Goal: Task Accomplishment & Management: Complete application form

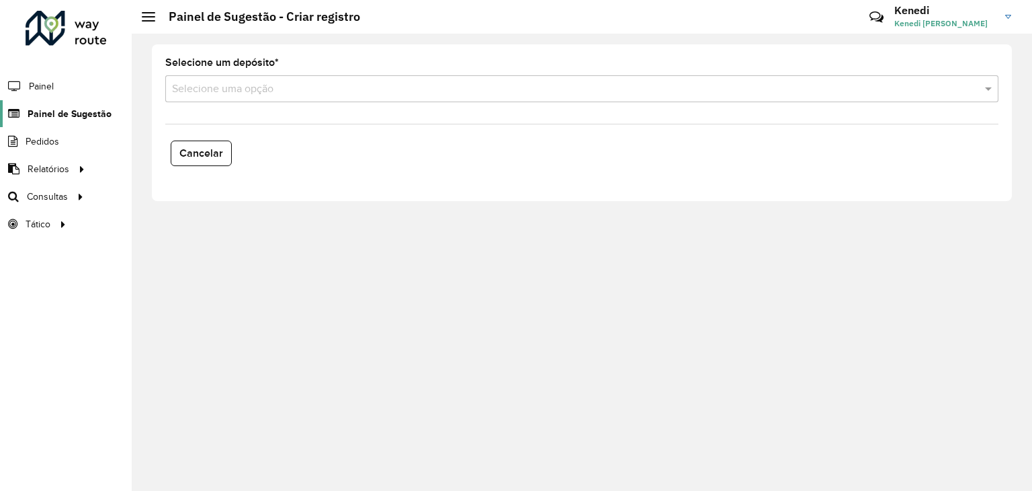
click at [52, 112] on span "Painel de Sugestão" at bounding box center [70, 114] width 84 height 14
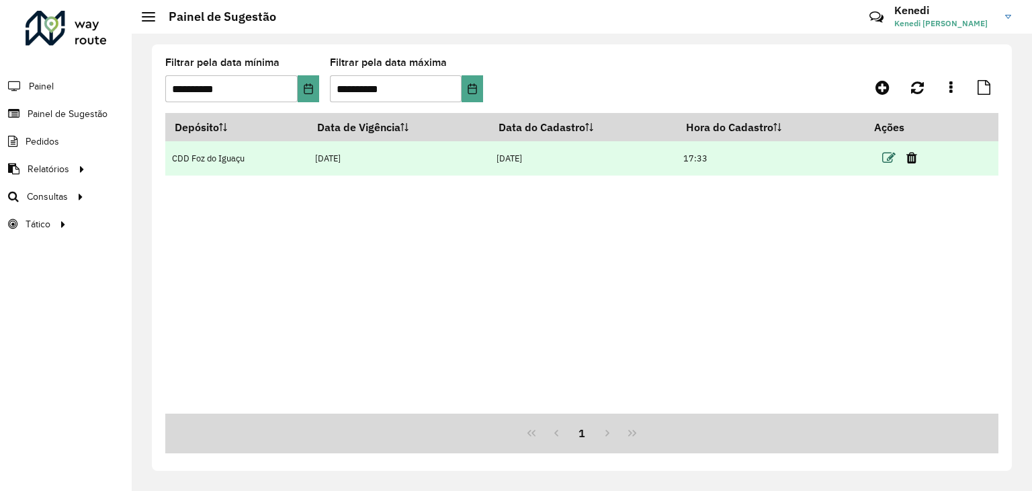
click at [884, 154] on icon at bounding box center [888, 157] width 13 height 13
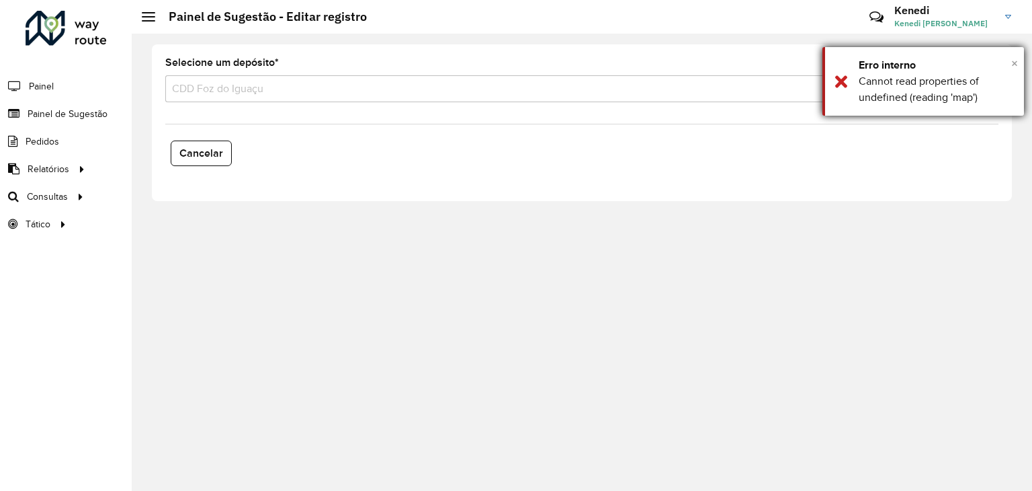
click at [1017, 66] on span "×" at bounding box center [1014, 63] width 7 height 15
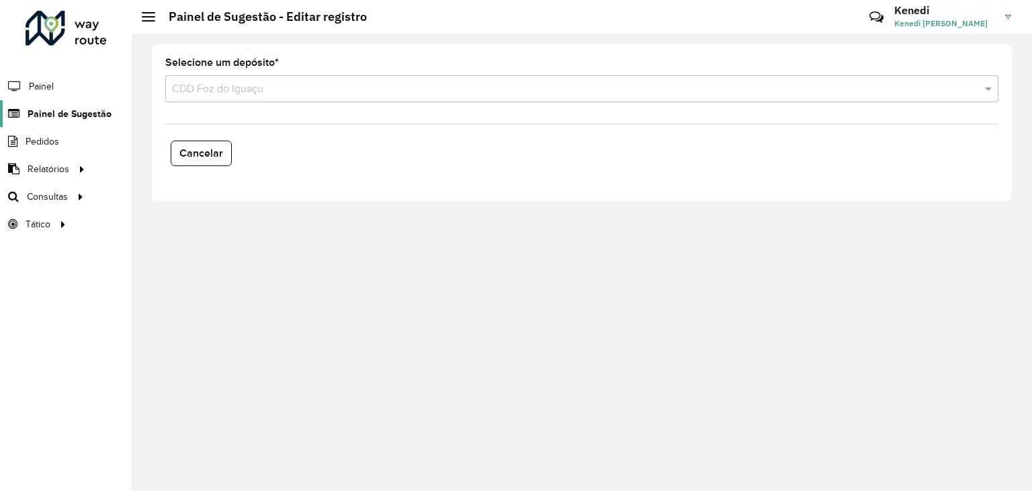
click at [61, 111] on span "Painel de Sugestão" at bounding box center [70, 114] width 84 height 14
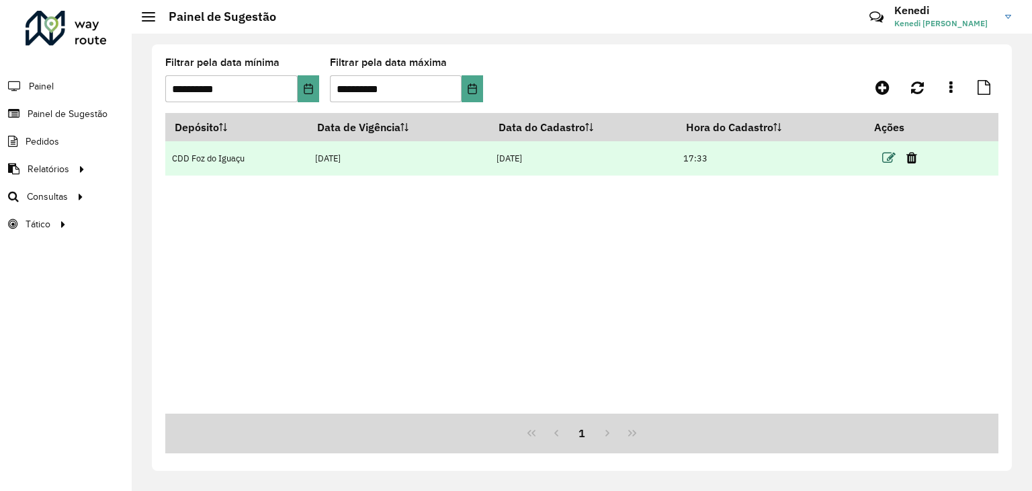
click at [891, 161] on icon at bounding box center [888, 157] width 13 height 13
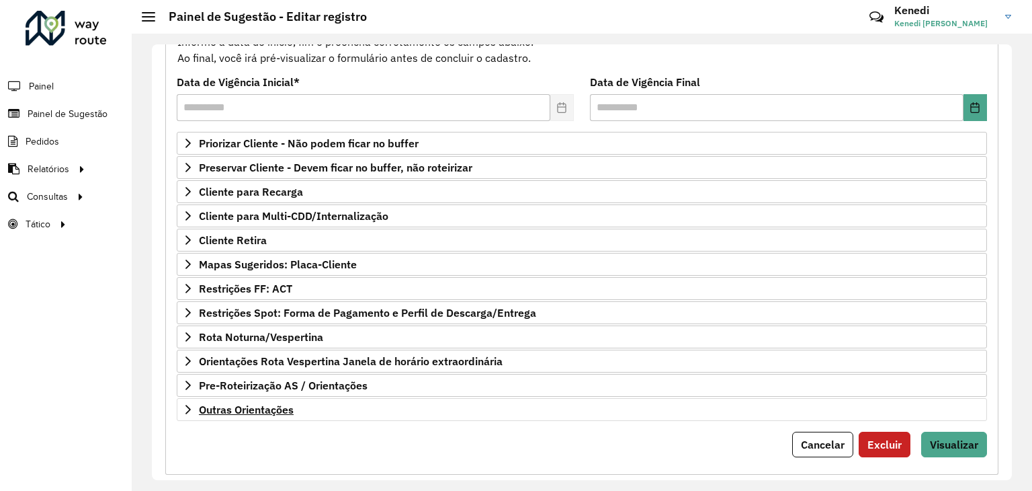
scroll to position [175, 0]
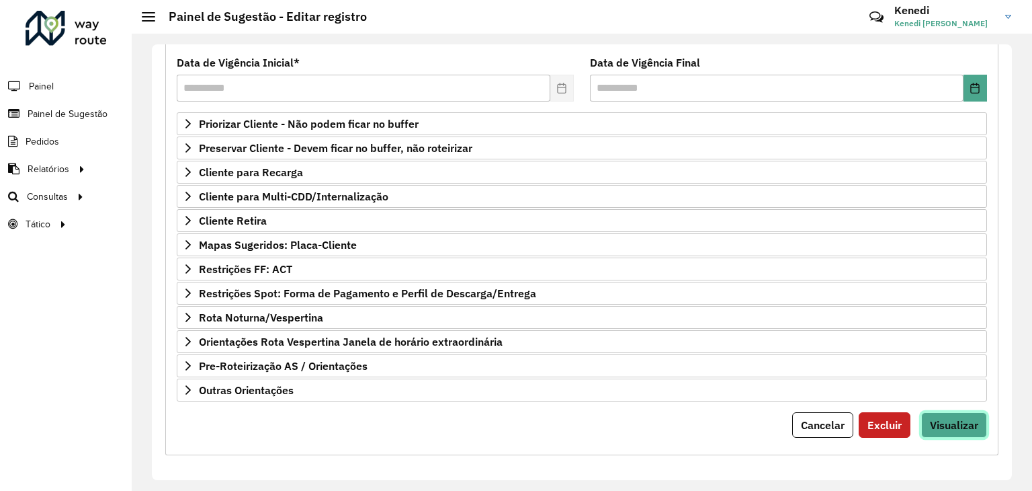
click at [965, 423] on span "Visualizar" at bounding box center [954, 424] width 48 height 13
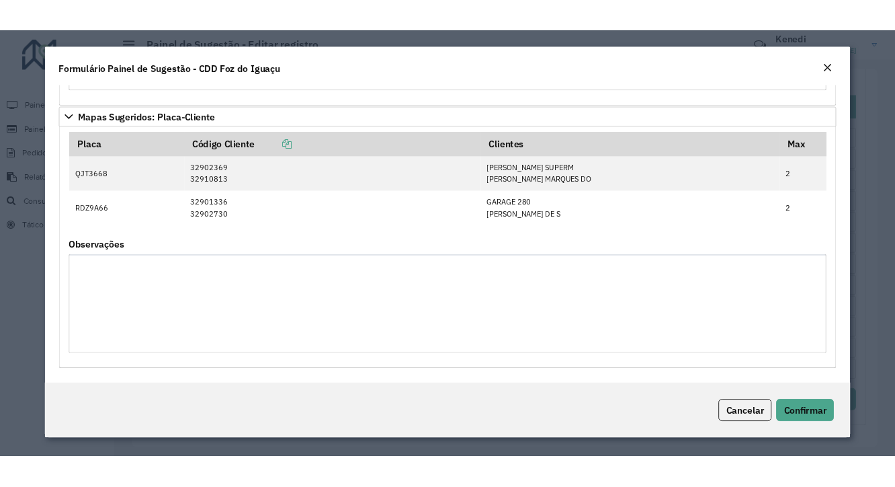
scroll to position [285, 0]
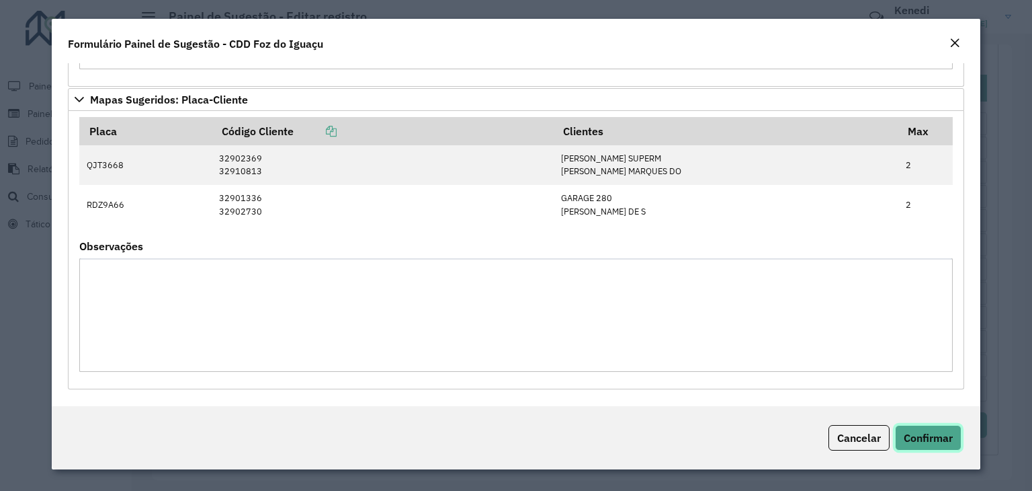
click at [921, 436] on span "Confirmar" at bounding box center [928, 437] width 49 height 13
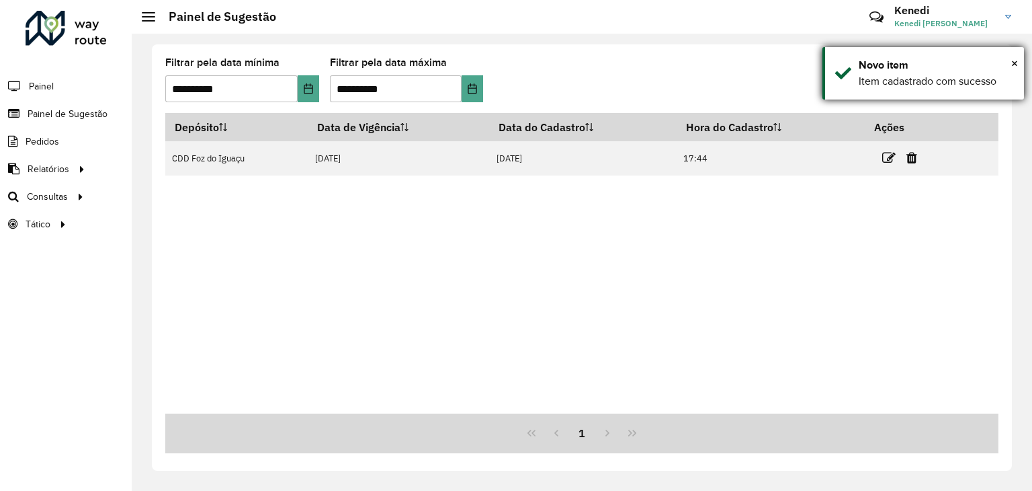
click at [1019, 60] on div "× Novo item Item cadastrado com sucesso" at bounding box center [924, 73] width 202 height 52
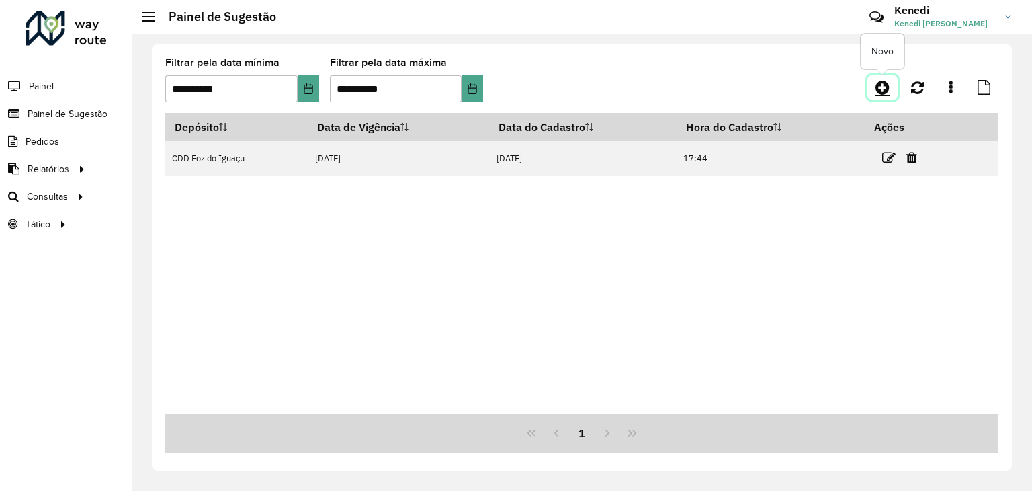
click at [889, 91] on icon at bounding box center [883, 87] width 14 height 16
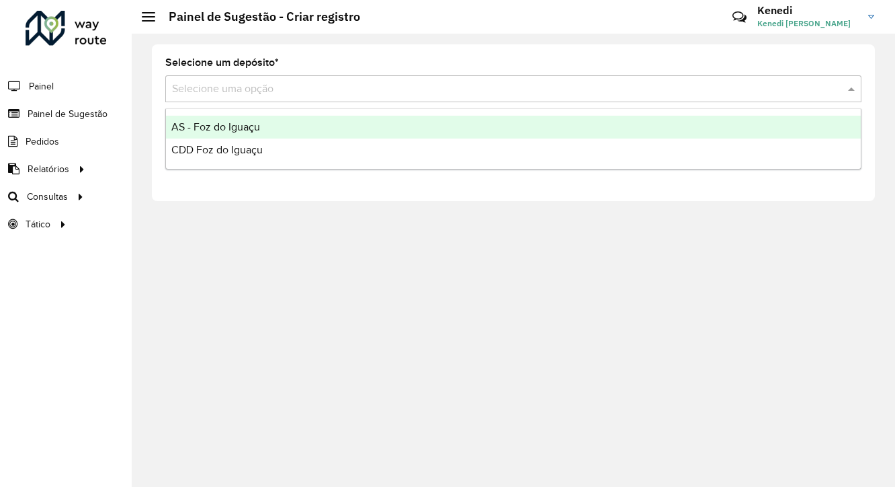
click at [285, 85] on input "text" at bounding box center [500, 89] width 656 height 16
click at [258, 122] on span "AS - Foz do Iguaçu" at bounding box center [215, 126] width 89 height 11
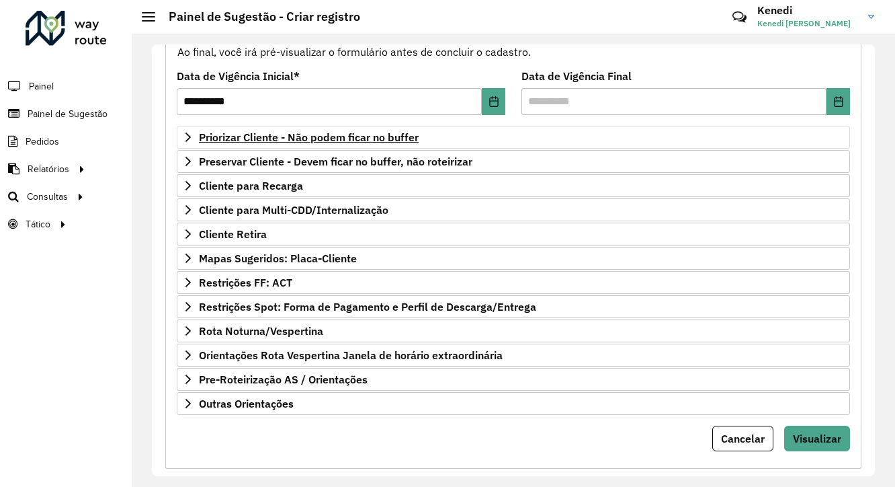
scroll to position [178, 0]
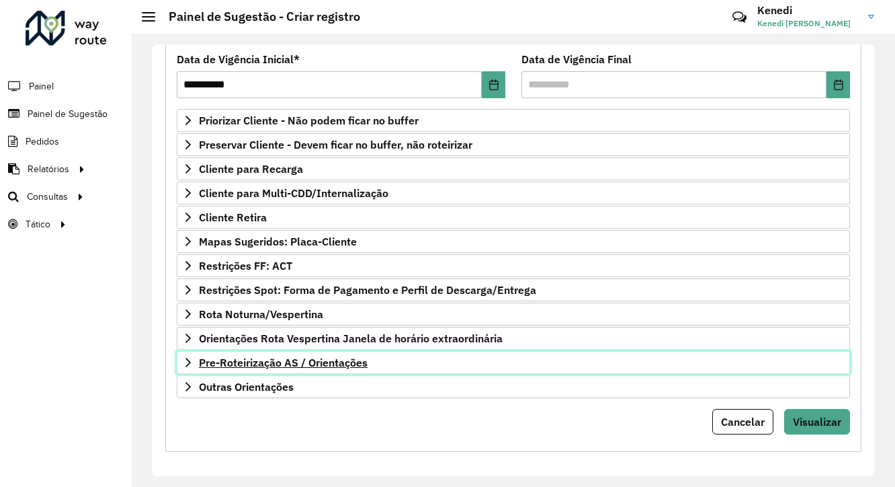
click at [200, 358] on span "Pre-Roteirização AS / Orientações" at bounding box center [283, 362] width 169 height 11
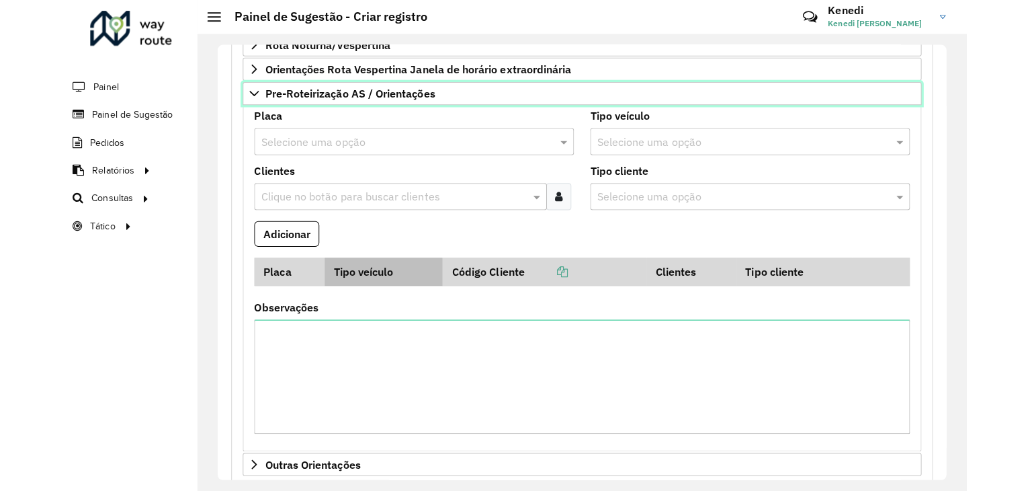
scroll to position [447, 0]
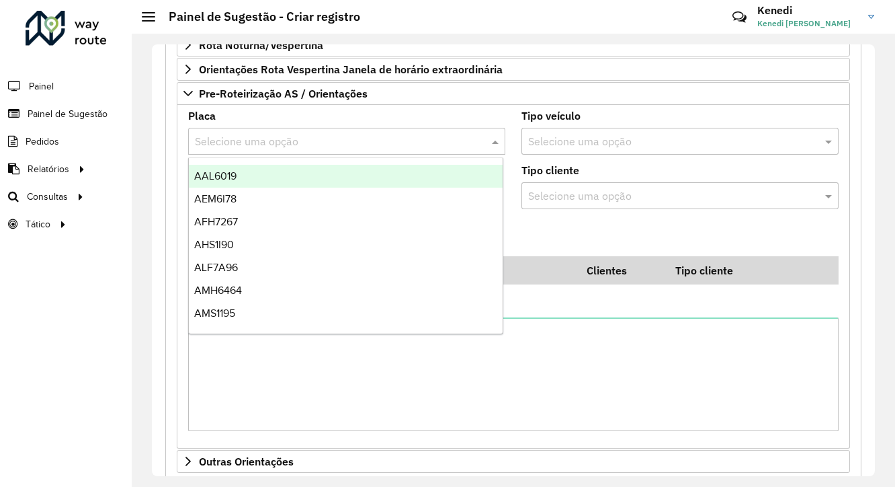
click at [274, 138] on input "text" at bounding box center [333, 142] width 277 height 16
type input "**"
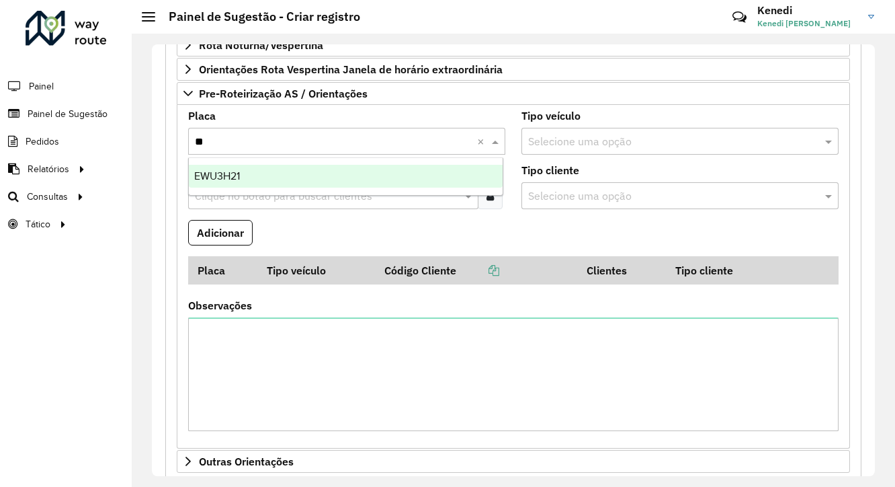
click at [263, 187] on div "EWU3H21" at bounding box center [346, 176] width 315 height 23
click at [233, 178] on span "EWU3H21" at bounding box center [217, 175] width 46 height 11
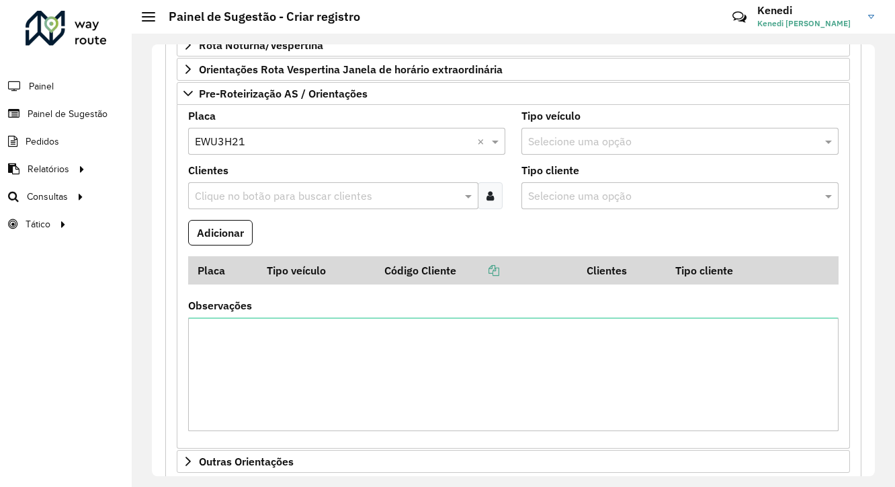
click at [231, 188] on input "text" at bounding box center [327, 196] width 270 height 16
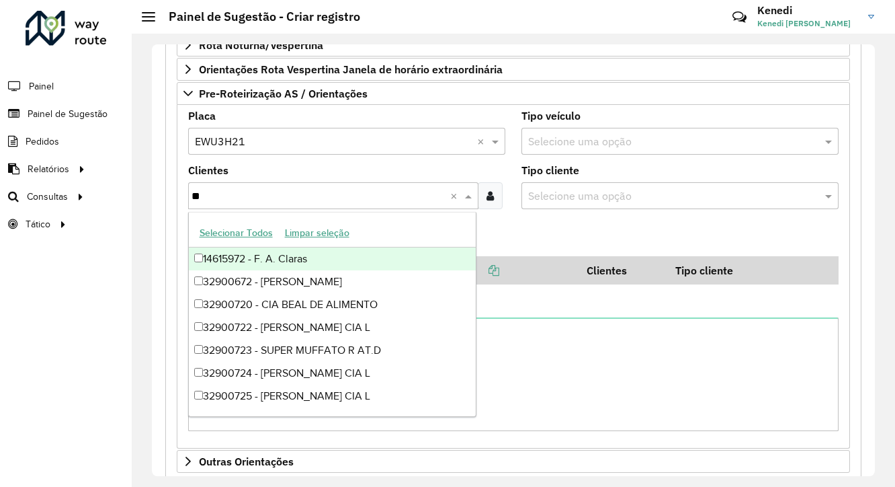
type input "***"
click at [243, 264] on div "32900729 - SUPERMERCADOS IRANI" at bounding box center [333, 258] width 288 height 23
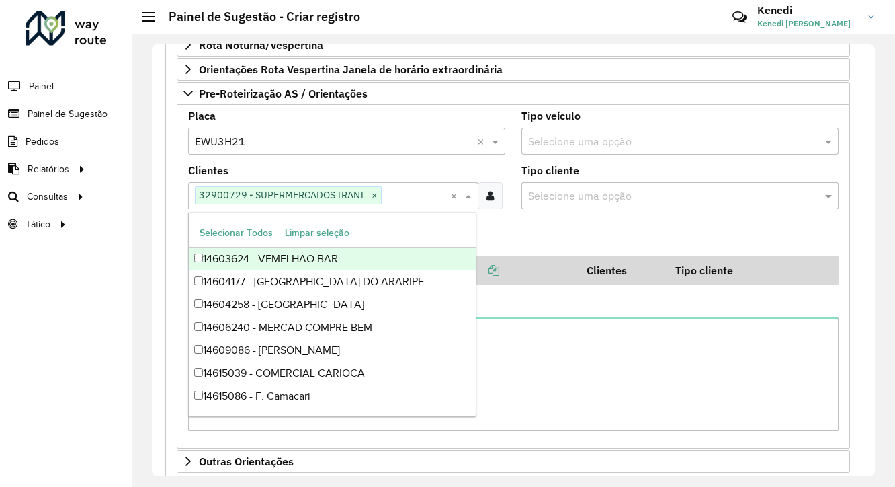
click at [539, 224] on formly-field "Adicionar" at bounding box center [513, 238] width 667 height 36
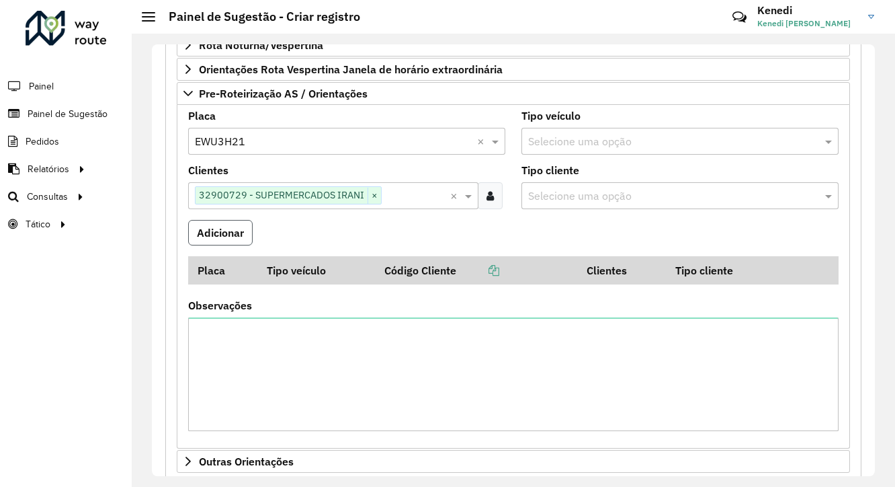
click at [231, 230] on button "Adicionar" at bounding box center [220, 233] width 65 height 26
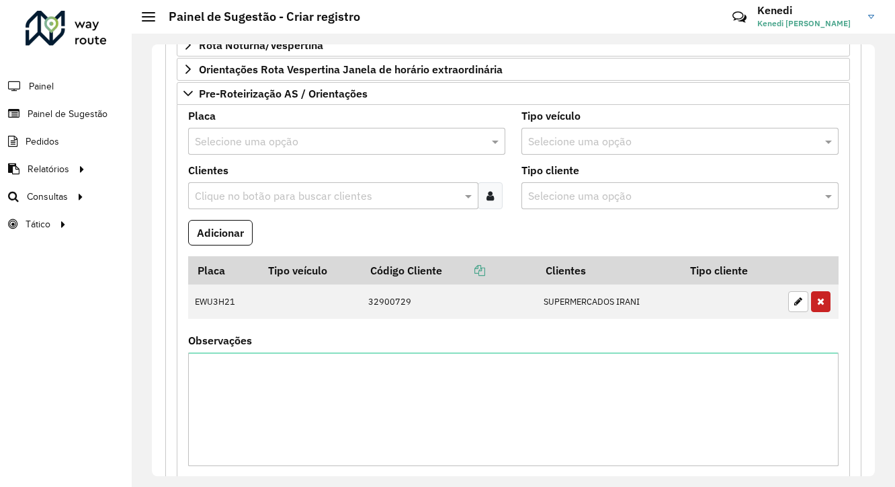
click at [266, 143] on input "text" at bounding box center [333, 142] width 277 height 16
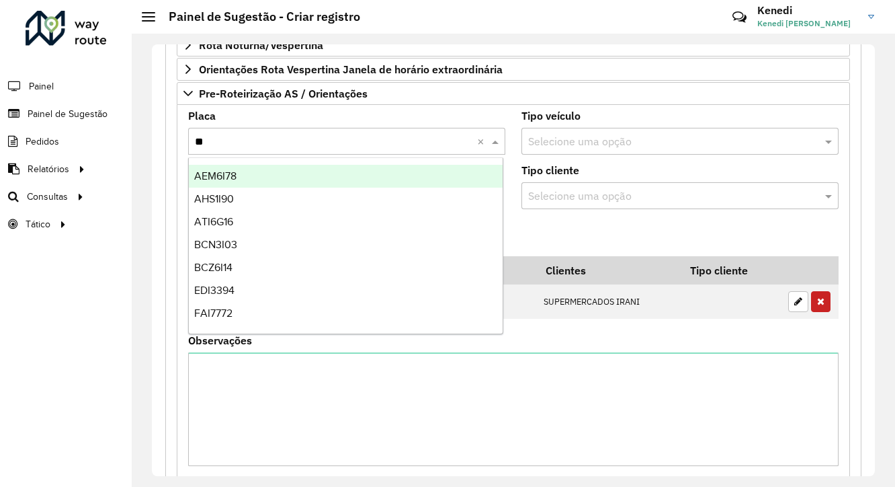
type input "***"
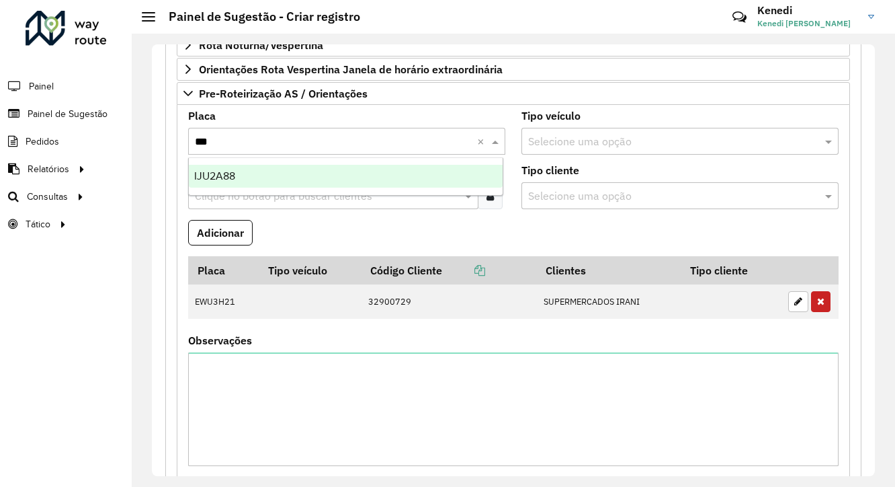
click at [243, 181] on div "IJU2A88" at bounding box center [346, 176] width 315 height 23
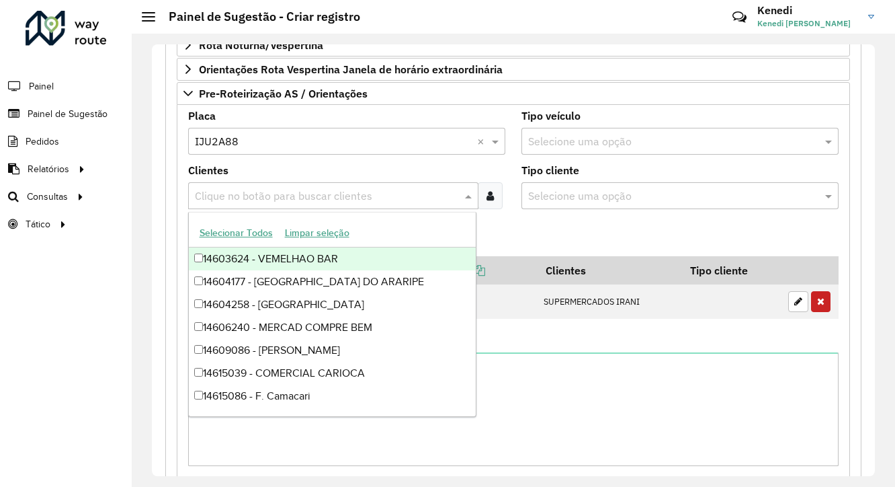
click at [241, 188] on input "text" at bounding box center [327, 196] width 270 height 16
type input "***"
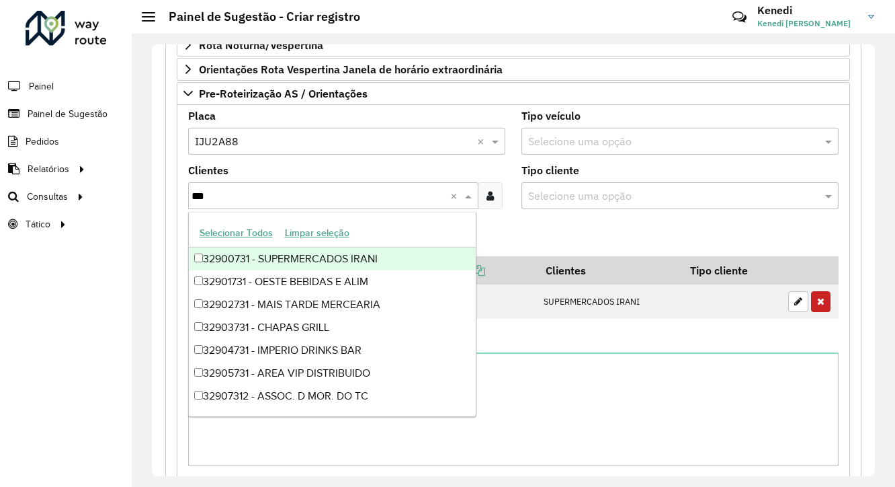
click at [241, 258] on div "32900731 - SUPERMERCADOS IRANI" at bounding box center [333, 258] width 288 height 23
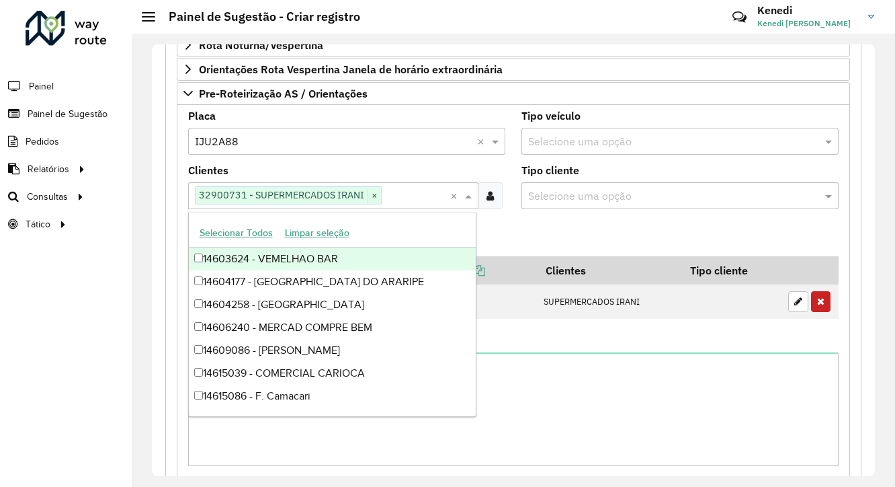
click at [503, 234] on formly-field "Adicionar" at bounding box center [513, 238] width 667 height 36
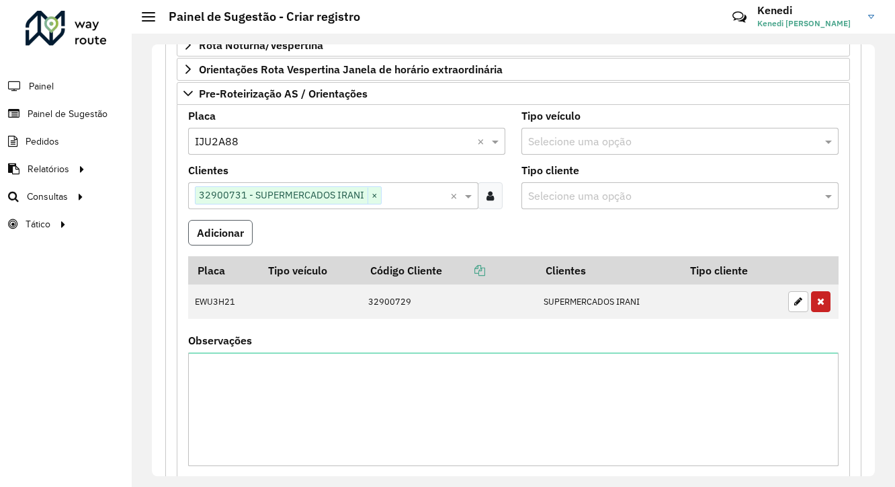
click at [235, 235] on button "Adicionar" at bounding box center [220, 233] width 65 height 26
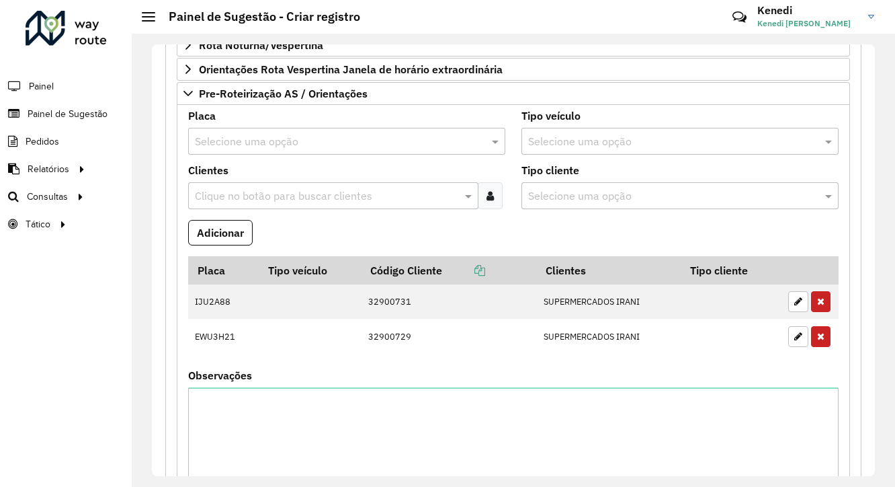
click at [265, 138] on input "text" at bounding box center [333, 142] width 277 height 16
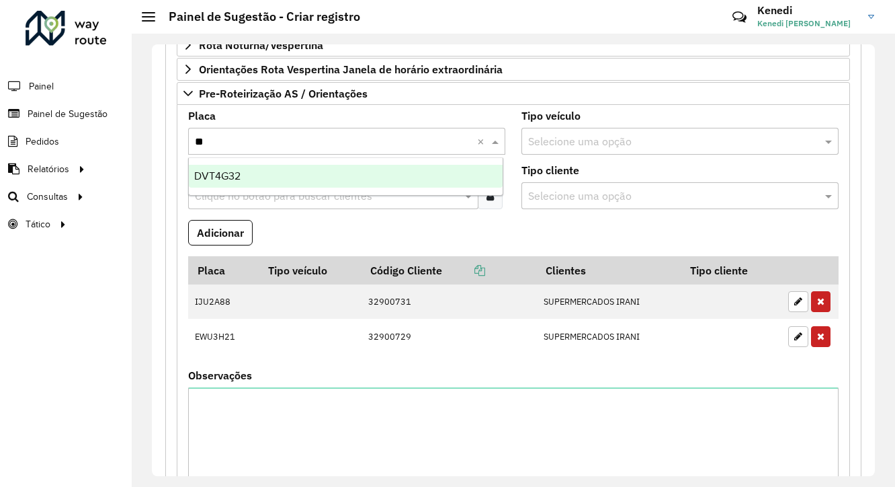
type input "***"
click at [265, 165] on div "DVT4G32" at bounding box center [346, 176] width 315 height 23
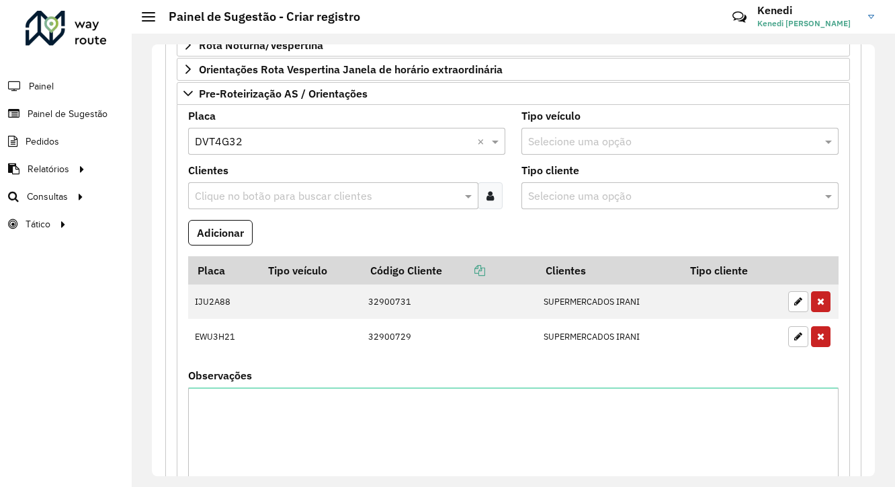
click at [241, 192] on input "text" at bounding box center [327, 196] width 270 height 16
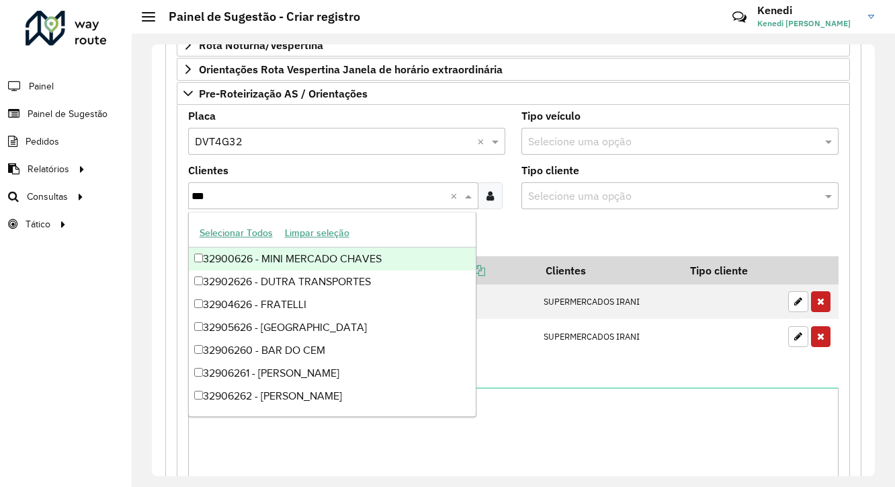
type input "****"
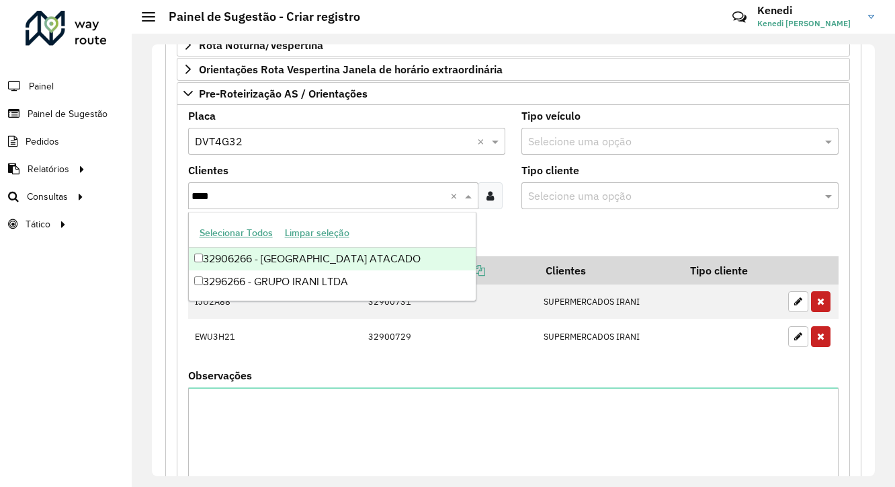
click at [247, 257] on div "32906266 - [GEOGRAPHIC_DATA] ATACADO" at bounding box center [333, 258] width 288 height 23
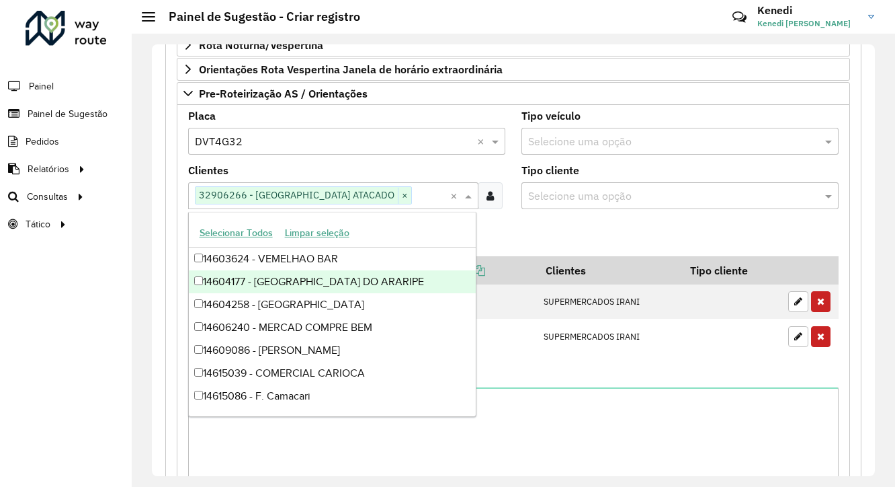
click at [532, 220] on formly-field "Adicionar" at bounding box center [513, 238] width 667 height 36
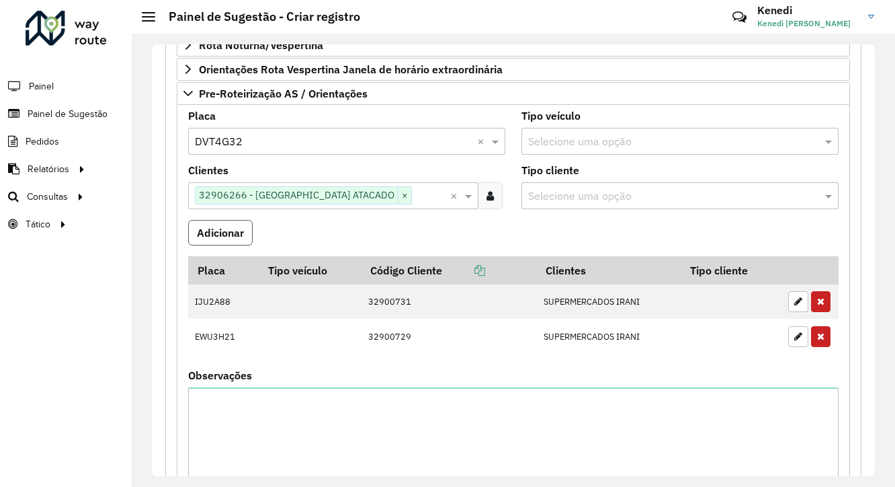
click at [242, 224] on button "Adicionar" at bounding box center [220, 233] width 65 height 26
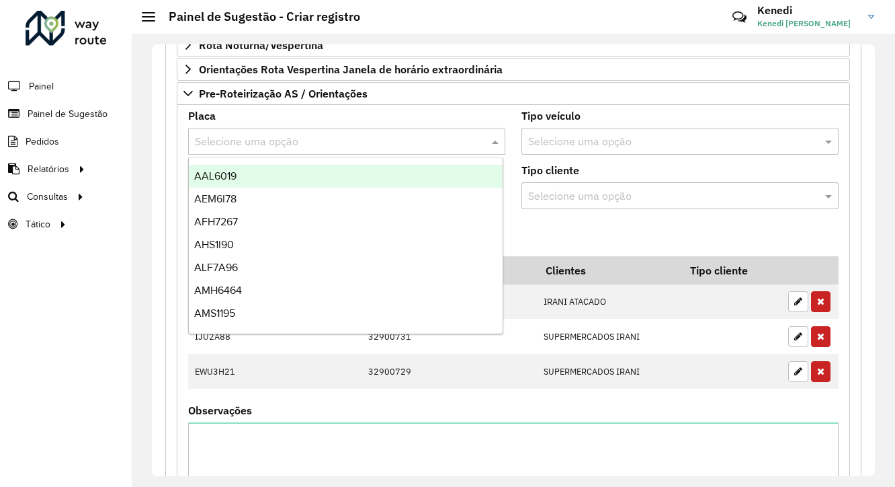
click at [237, 134] on input "text" at bounding box center [333, 142] width 277 height 16
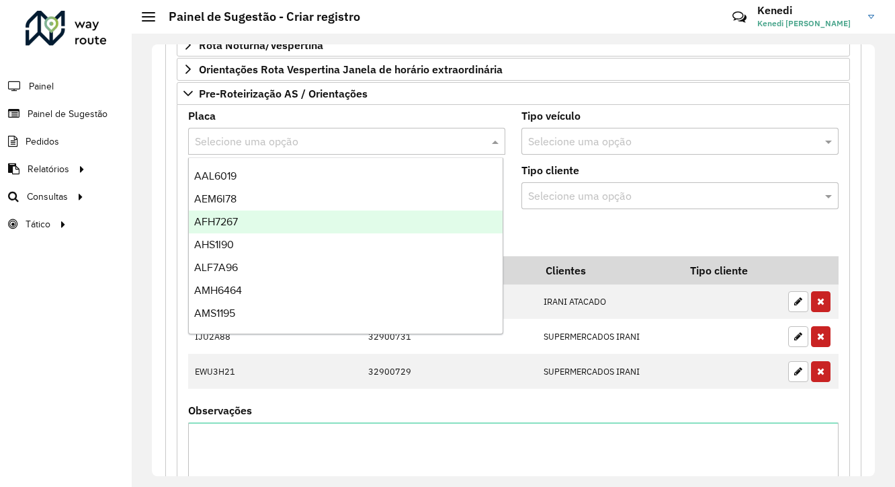
click at [538, 234] on formly-field "Adicionar" at bounding box center [513, 238] width 667 height 36
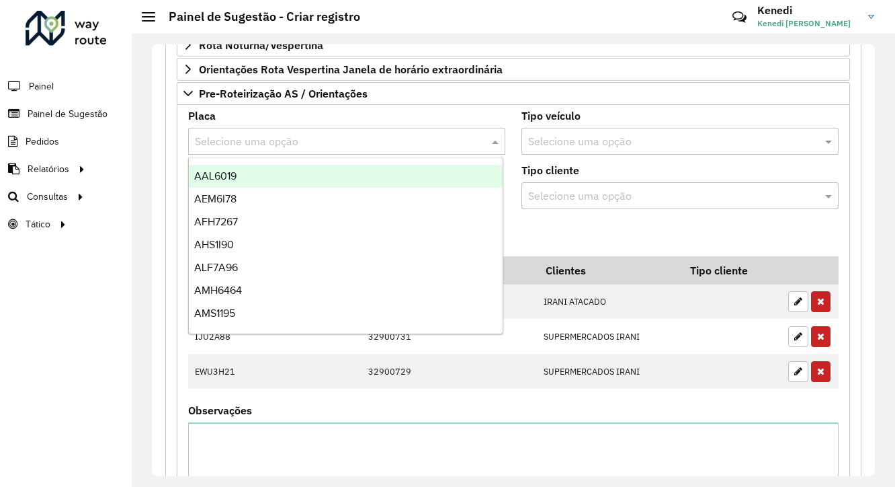
click at [265, 138] on input "text" at bounding box center [333, 142] width 277 height 16
type input "***"
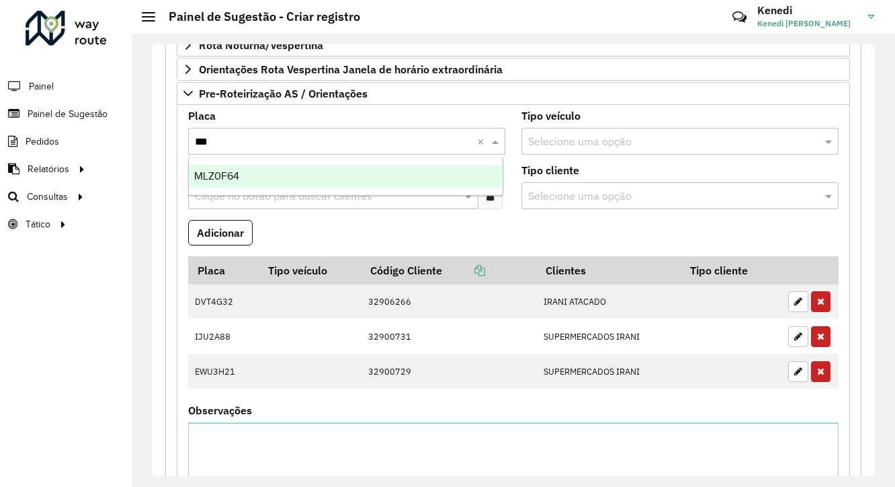
click at [221, 181] on div "MLZ0F64" at bounding box center [346, 176] width 315 height 23
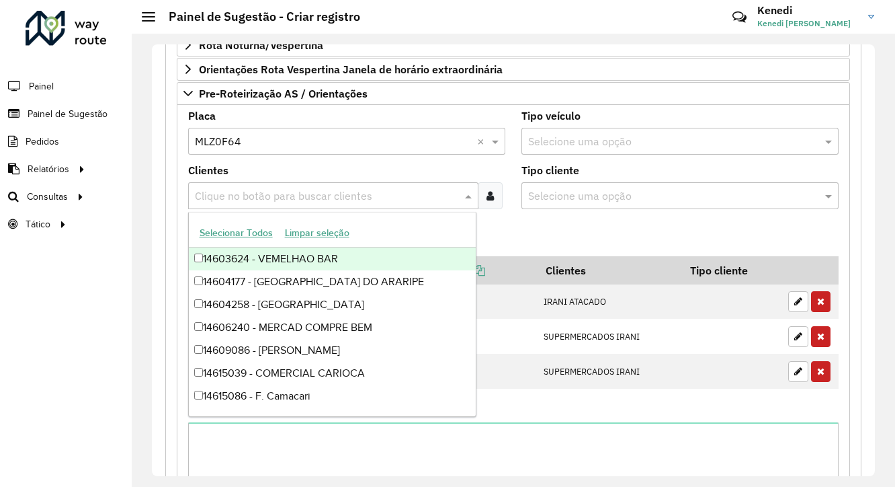
click at [216, 194] on input "text" at bounding box center [327, 196] width 270 height 16
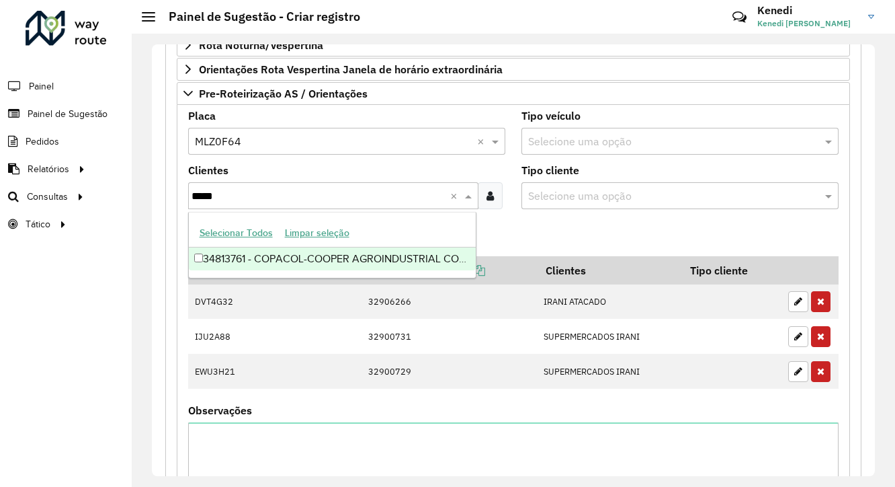
type input "*****"
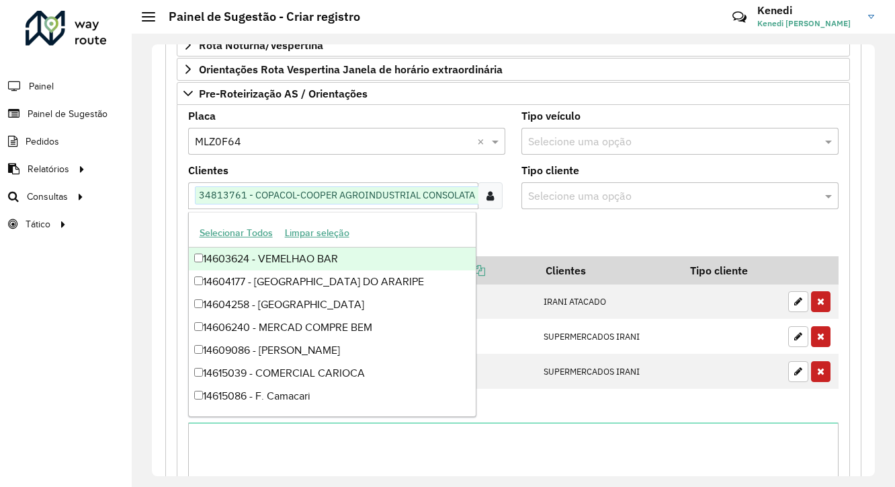
click at [516, 220] on formly-field "Adicionar" at bounding box center [513, 238] width 667 height 36
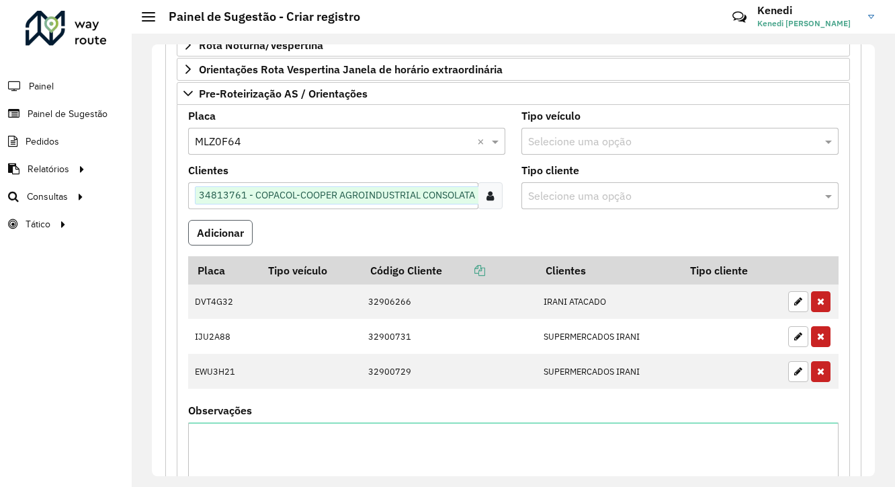
click at [217, 224] on button "Adicionar" at bounding box center [220, 233] width 65 height 26
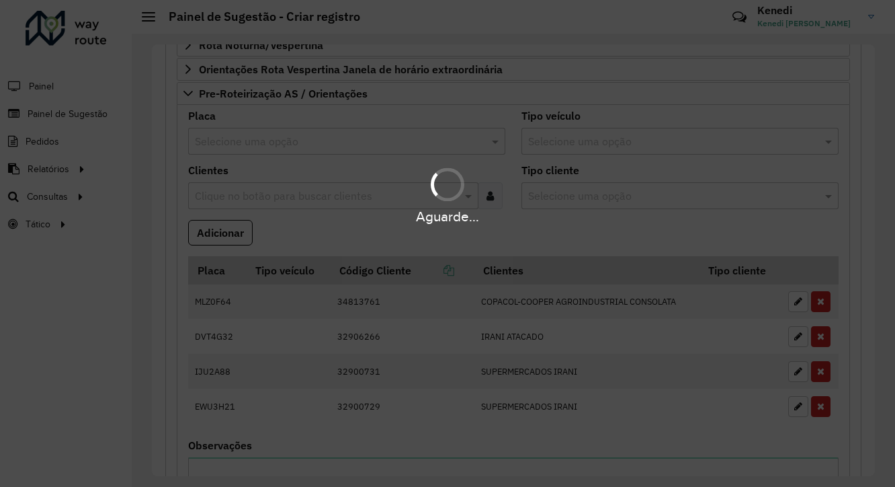
click at [248, 139] on div "Aguarde..." at bounding box center [447, 243] width 895 height 487
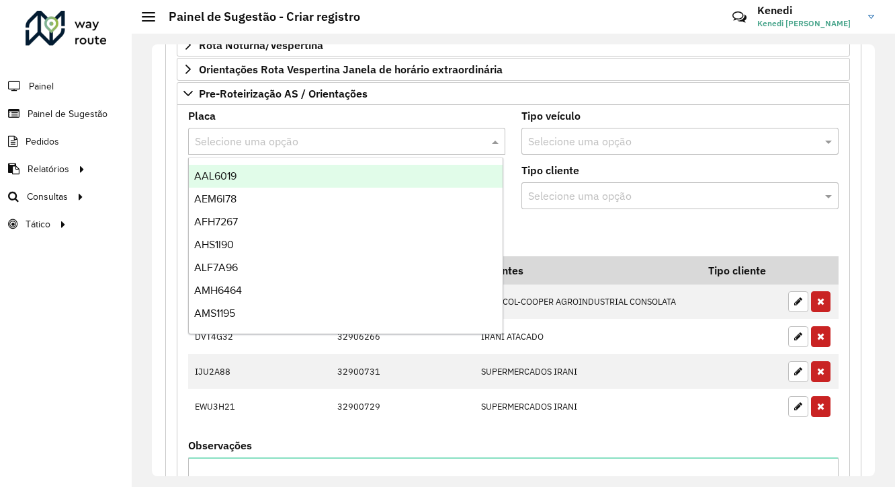
drag, startPoint x: 261, startPoint y: 146, endPoint x: 251, endPoint y: 140, distance: 10.8
click at [261, 146] on div "Selecione uma opção" at bounding box center [346, 141] width 317 height 27
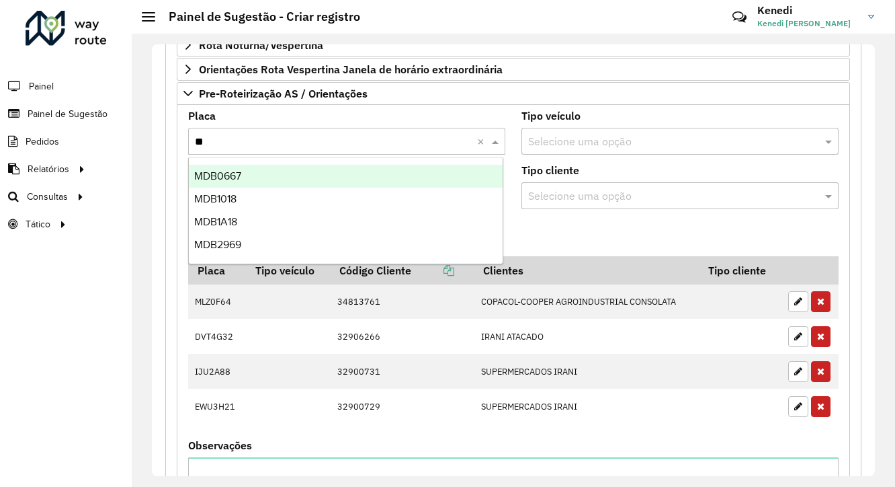
type input "***"
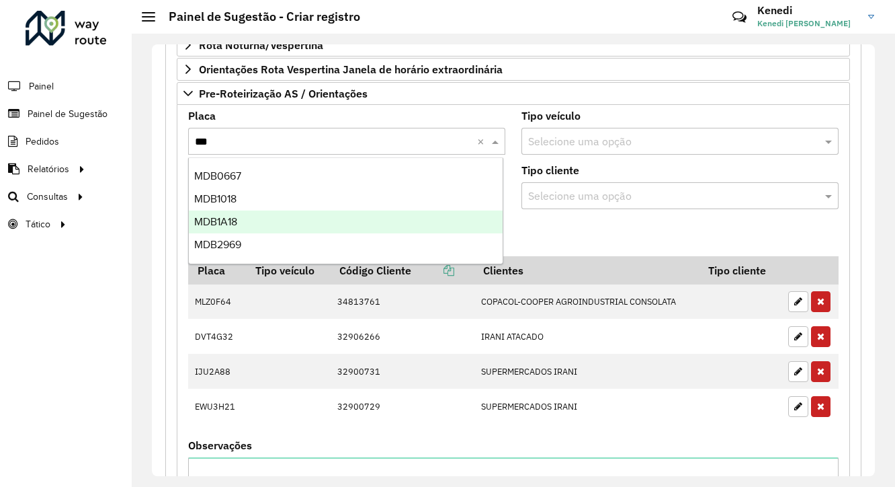
click at [242, 219] on div "MDB1A18" at bounding box center [346, 221] width 315 height 23
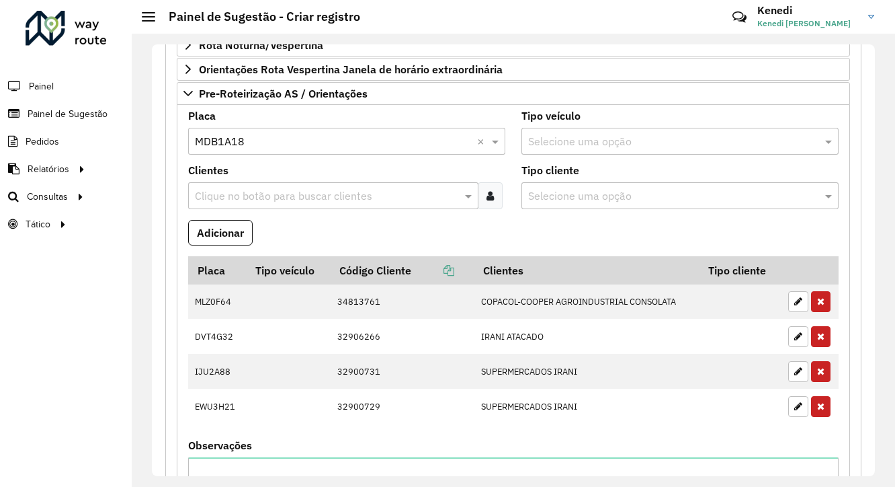
click at [253, 194] on input "text" at bounding box center [327, 196] width 270 height 16
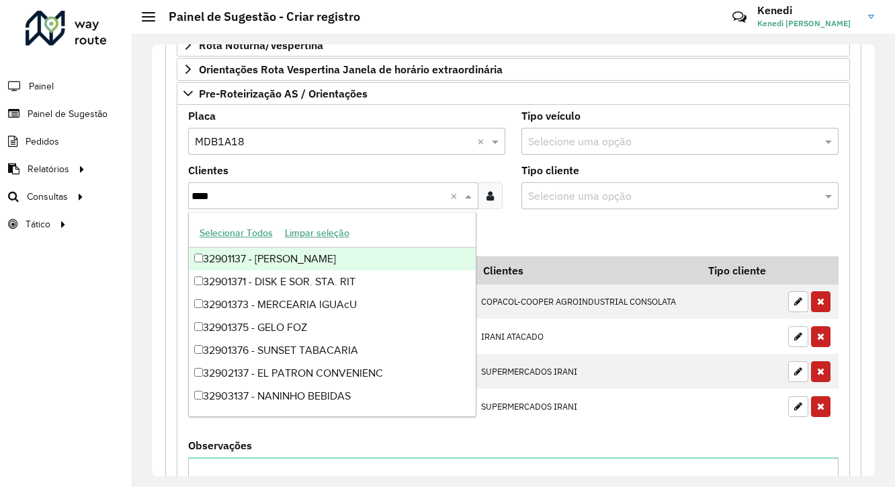
type input "*****"
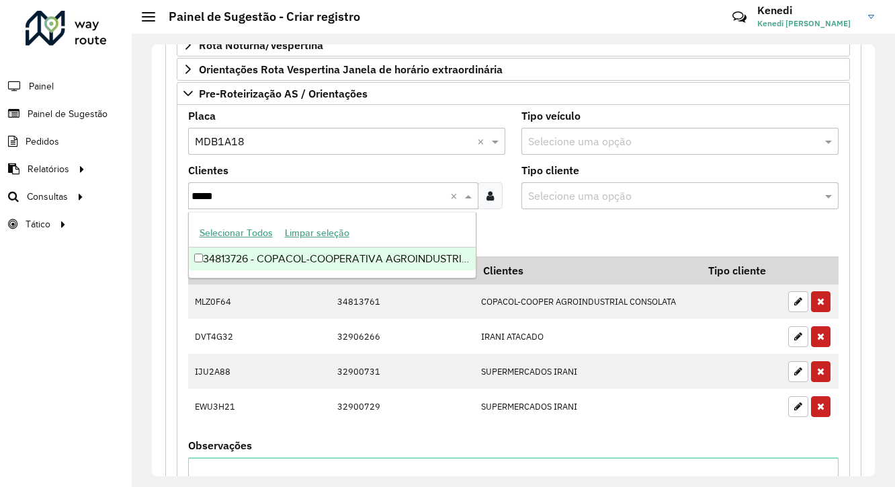
click at [240, 256] on div "34813726 - COPACOL-COOPERATIVA AGROINDUSTRIAL CONSO" at bounding box center [333, 258] width 288 height 23
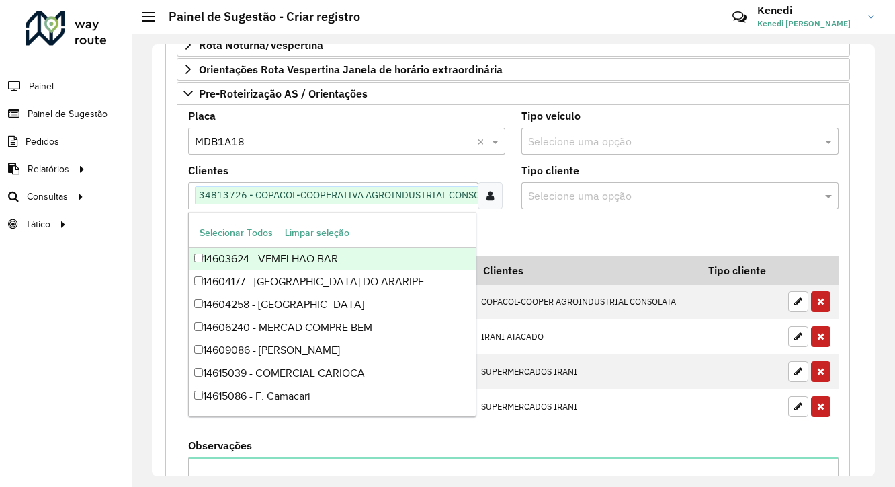
click at [577, 220] on formly-field "Adicionar" at bounding box center [513, 238] width 667 height 36
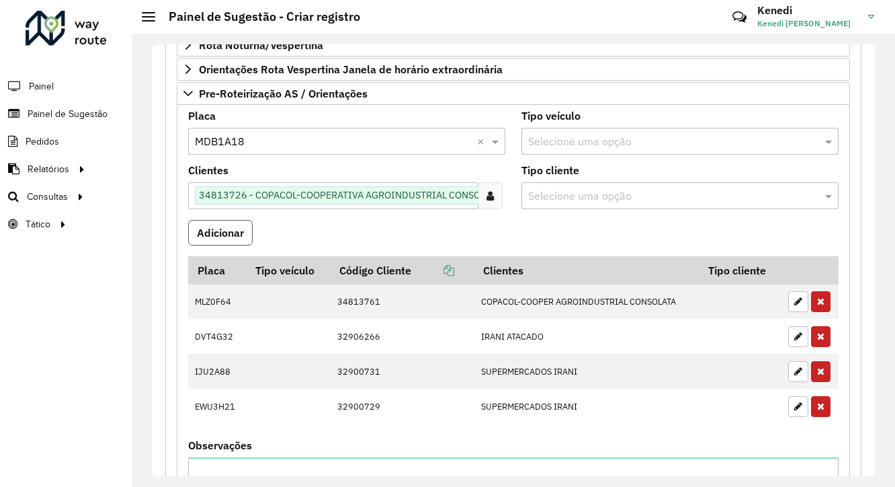
click at [210, 234] on button "Adicionar" at bounding box center [220, 233] width 65 height 26
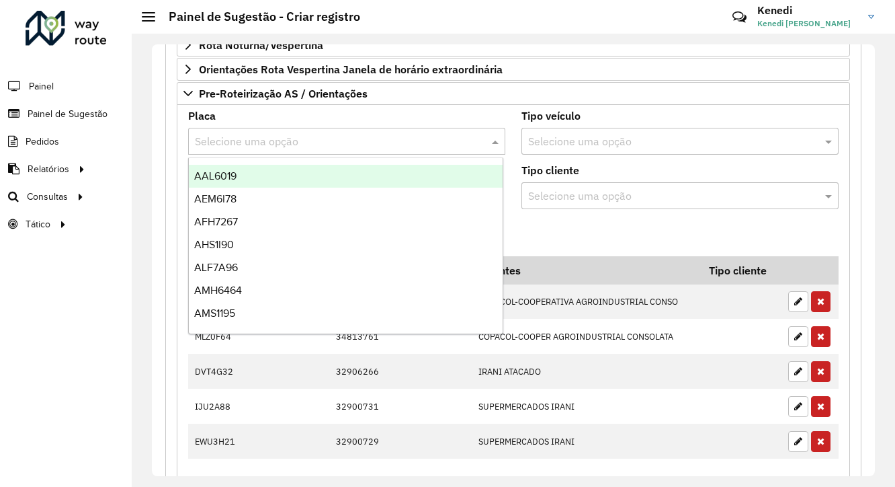
click at [239, 140] on input "text" at bounding box center [333, 142] width 277 height 16
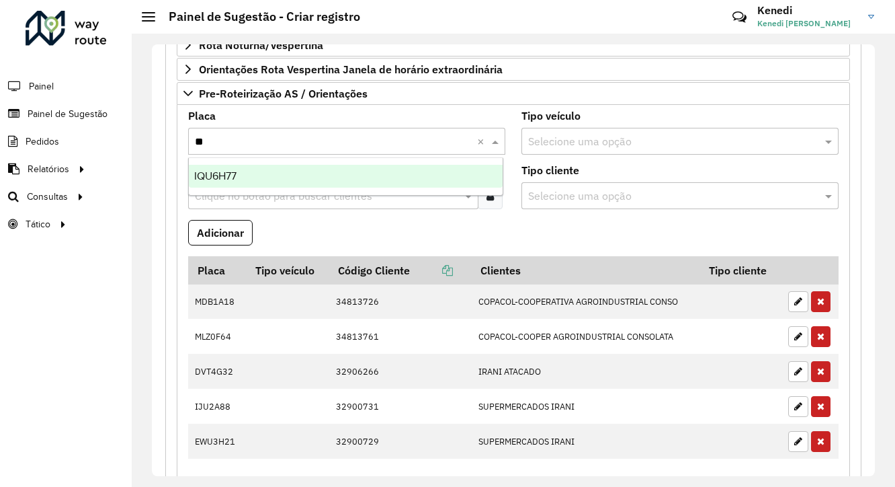
type input "***"
click at [250, 182] on div "IQU6H77" at bounding box center [346, 176] width 315 height 23
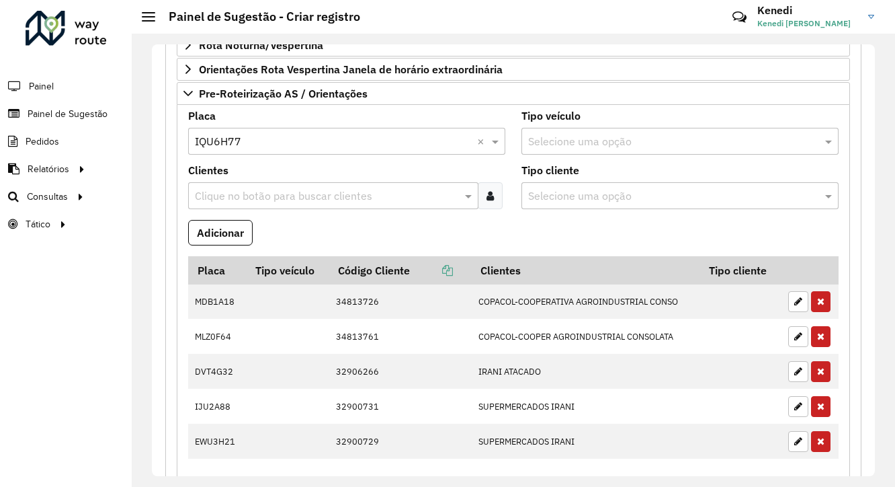
click at [249, 188] on input "text" at bounding box center [327, 196] width 270 height 16
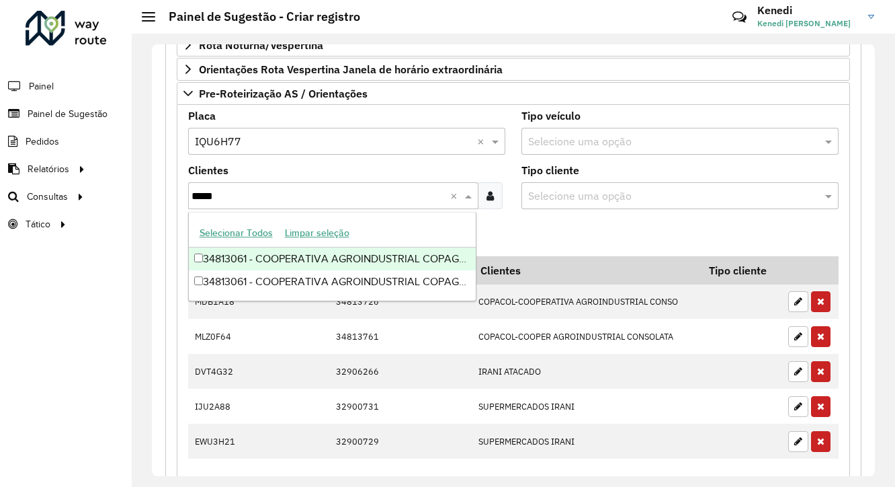
click at [246, 257] on div "34813061 - COOPERATIVA AGROINDUSTRIAL COPAGRIL" at bounding box center [333, 258] width 288 height 23
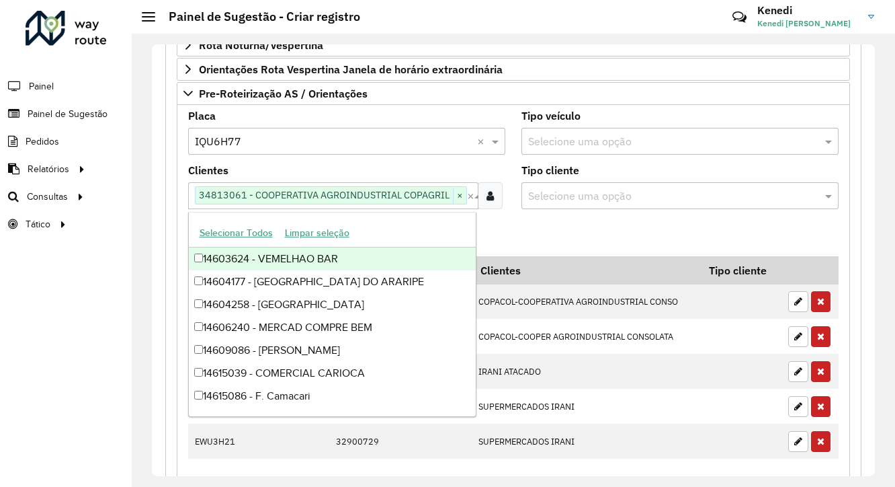
click at [517, 222] on formly-field "Adicionar" at bounding box center [513, 238] width 667 height 36
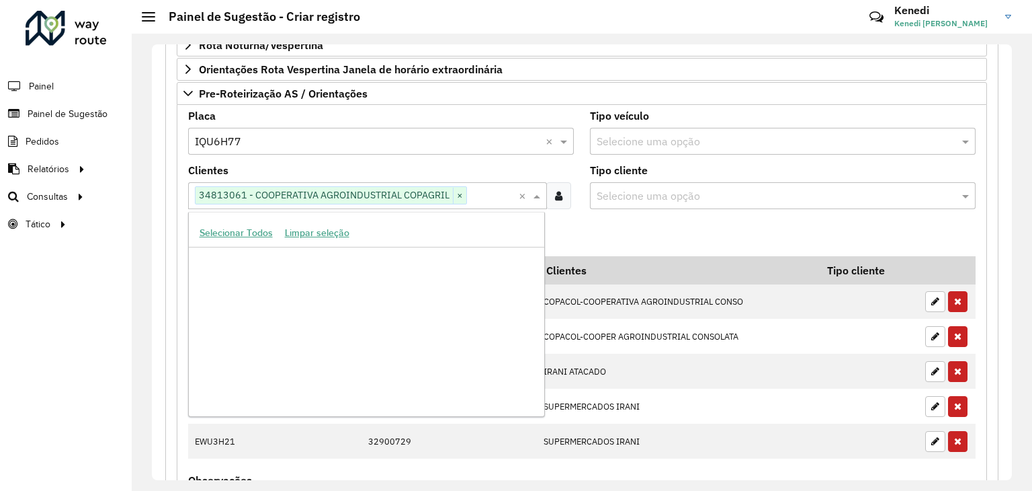
click at [468, 189] on input "text" at bounding box center [493, 196] width 52 height 16
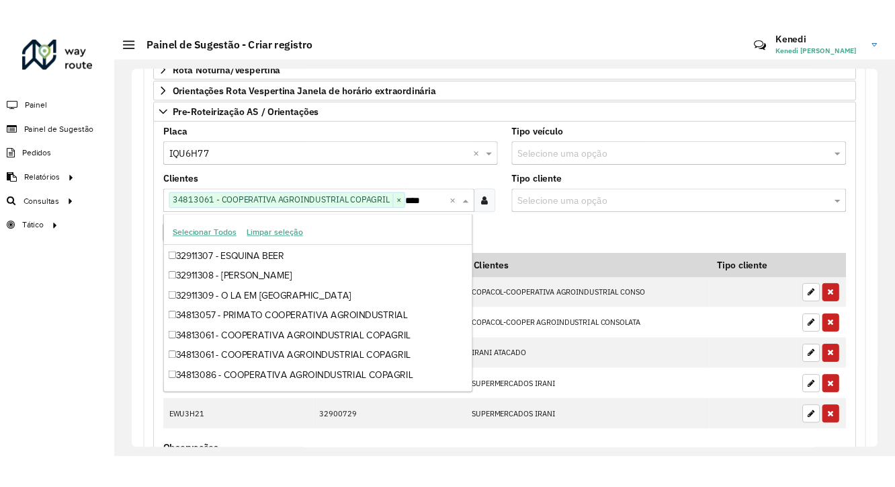
scroll to position [0, 0]
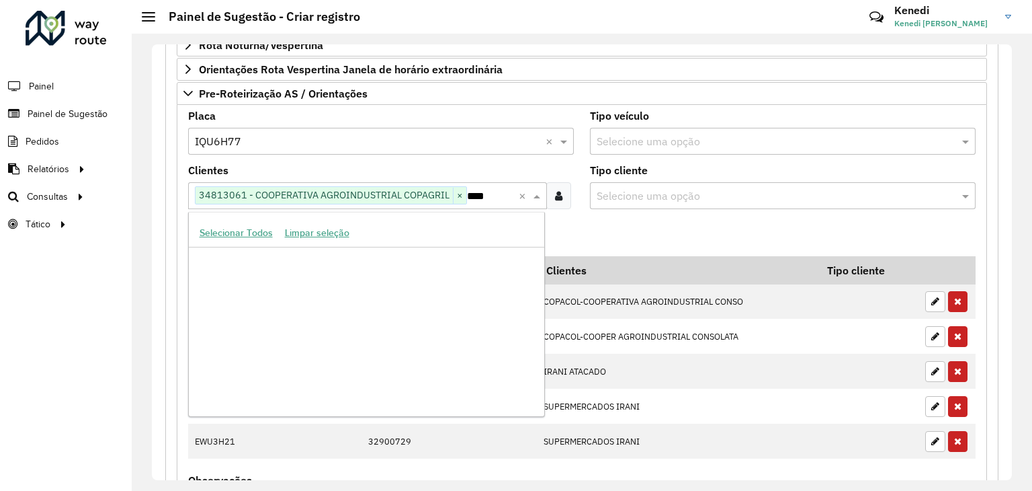
type input "*****"
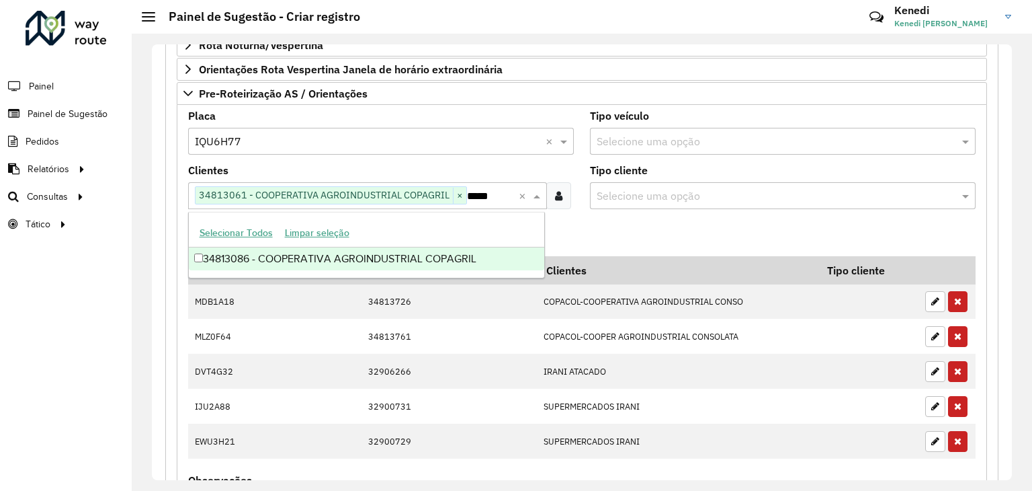
drag, startPoint x: 484, startPoint y: 259, endPoint x: 491, endPoint y: 255, distance: 8.4
click at [483, 259] on div "34813086 - COOPERATIVA AGROINDUSTRIAL COPAGRIL" at bounding box center [367, 258] width 356 height 23
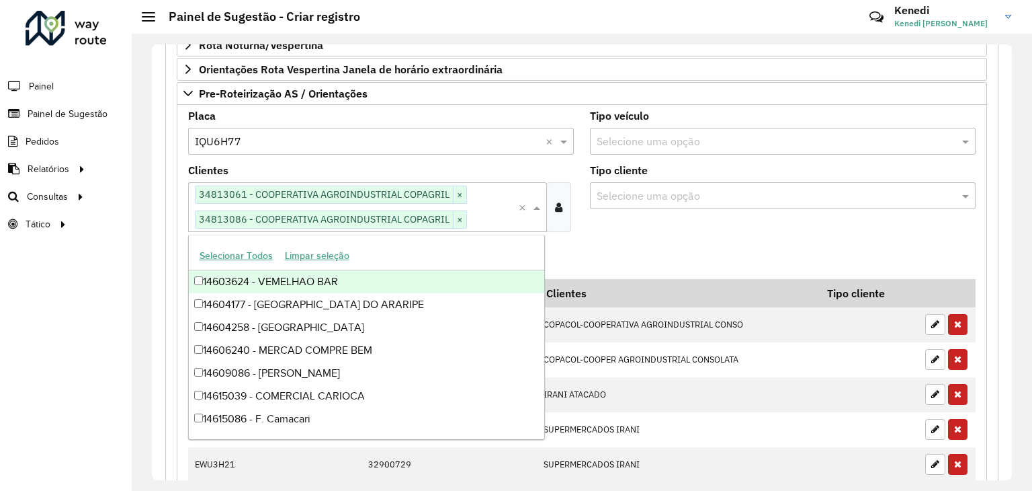
click at [637, 226] on formly-field "Tipo cliente Selecione uma opção" at bounding box center [783, 203] width 402 height 77
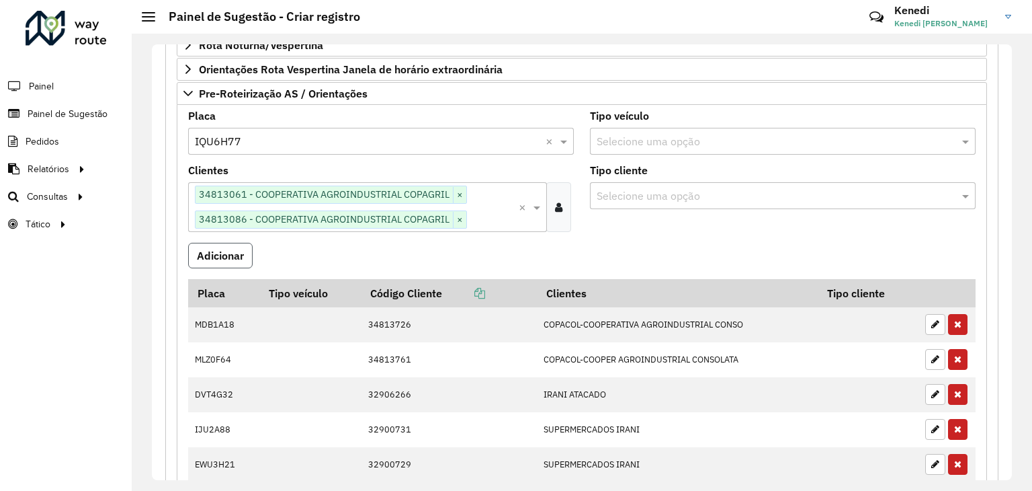
click at [239, 248] on button "Adicionar" at bounding box center [220, 256] width 65 height 26
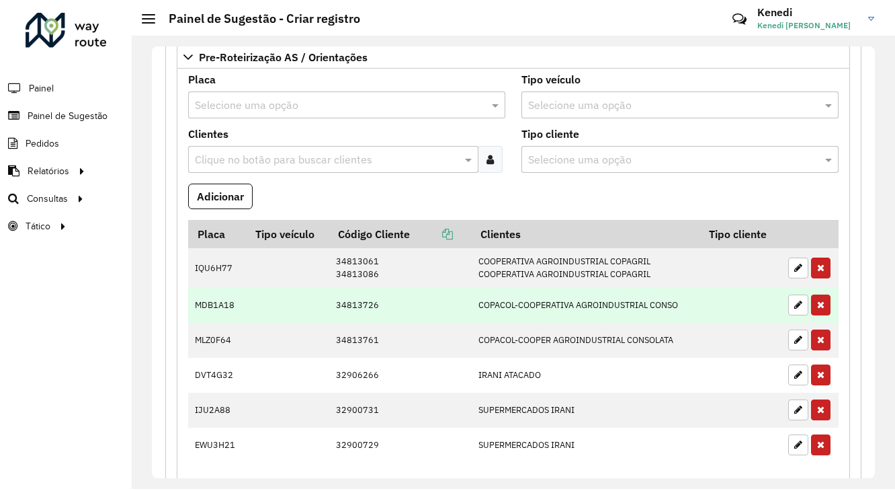
scroll to position [581, 0]
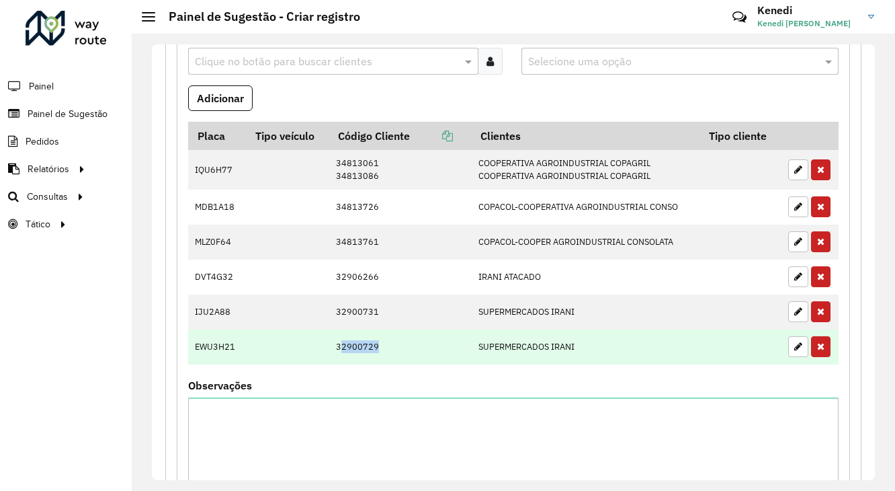
drag, startPoint x: 341, startPoint y: 338, endPoint x: 392, endPoint y: 333, distance: 51.4
click at [392, 333] on td "32900729" at bounding box center [400, 346] width 142 height 35
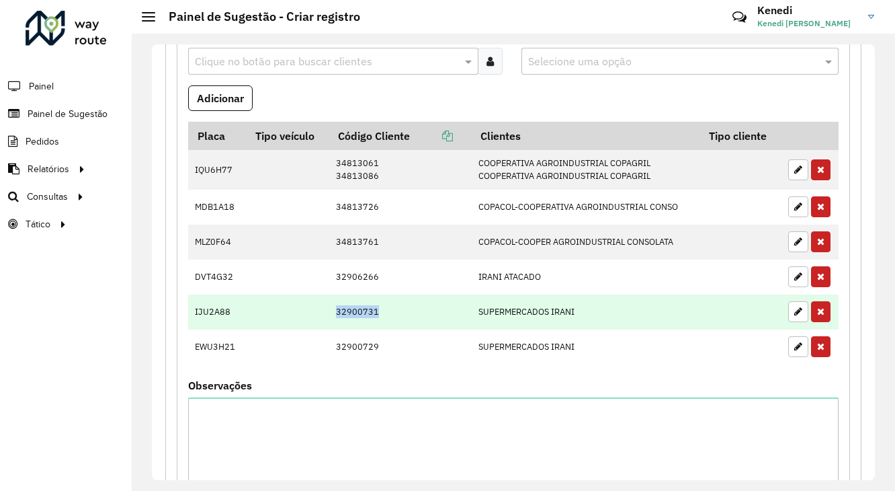
drag, startPoint x: 333, startPoint y: 306, endPoint x: 387, endPoint y: 307, distance: 53.8
click at [387, 307] on td "32900731" at bounding box center [400, 311] width 142 height 35
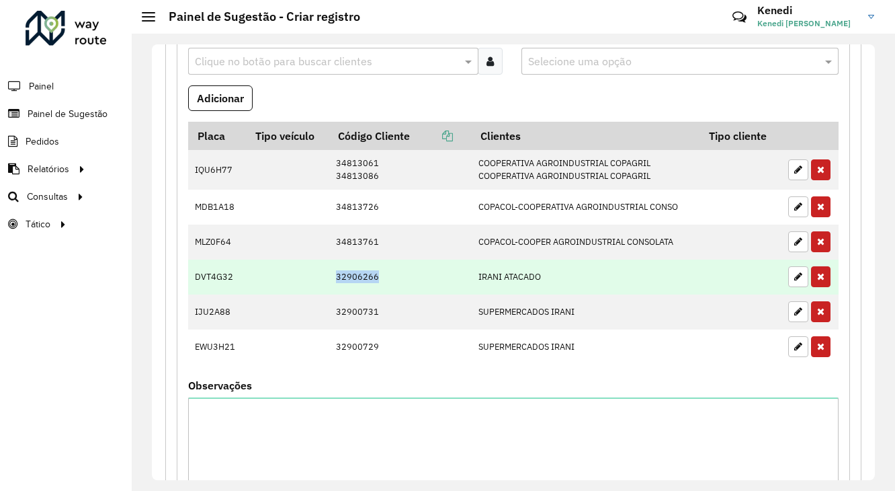
drag, startPoint x: 324, startPoint y: 273, endPoint x: 376, endPoint y: 274, distance: 52.4
click at [376, 274] on tr "DVT4G32 32906266 IRANI ATACADO" at bounding box center [513, 276] width 651 height 35
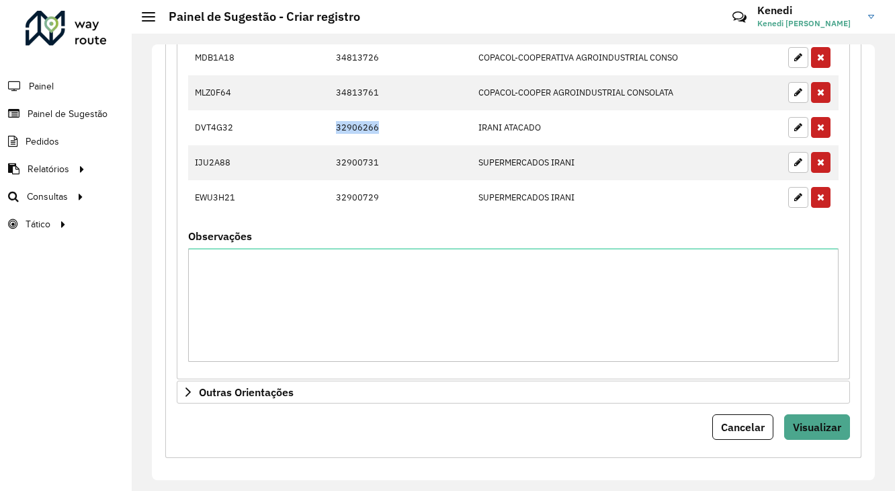
scroll to position [731, 0]
click at [833, 421] on span "Visualizar" at bounding box center [817, 425] width 48 height 13
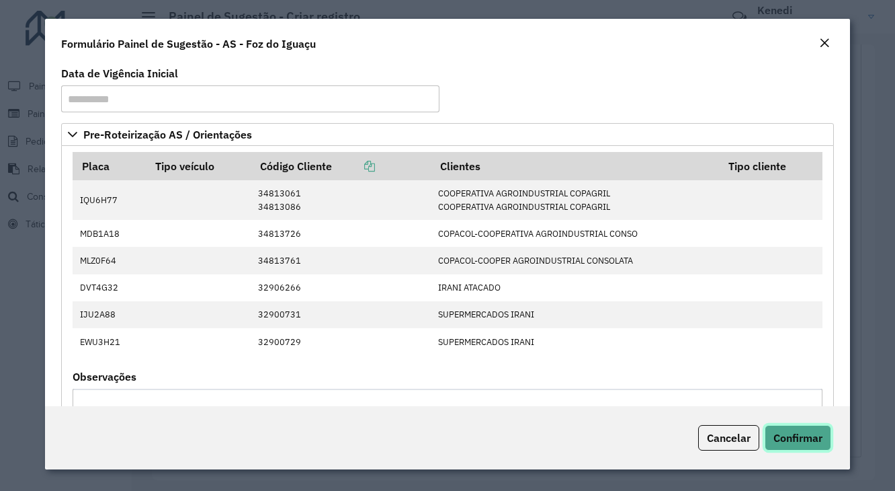
click at [799, 433] on span "Confirmar" at bounding box center [798, 437] width 49 height 13
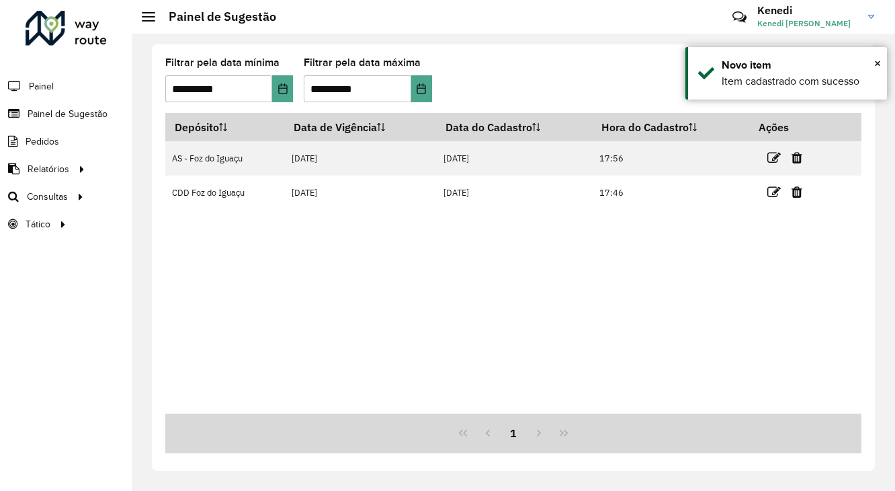
click at [773, 192] on icon at bounding box center [773, 191] width 13 height 13
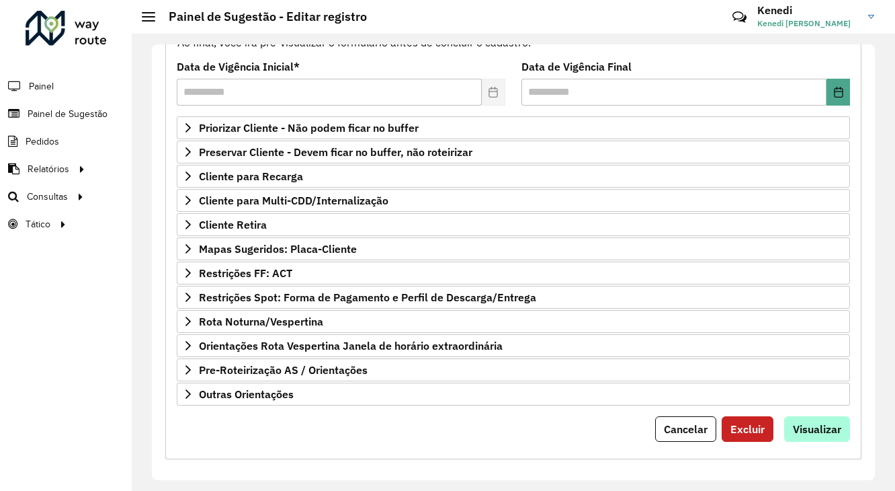
scroll to position [175, 0]
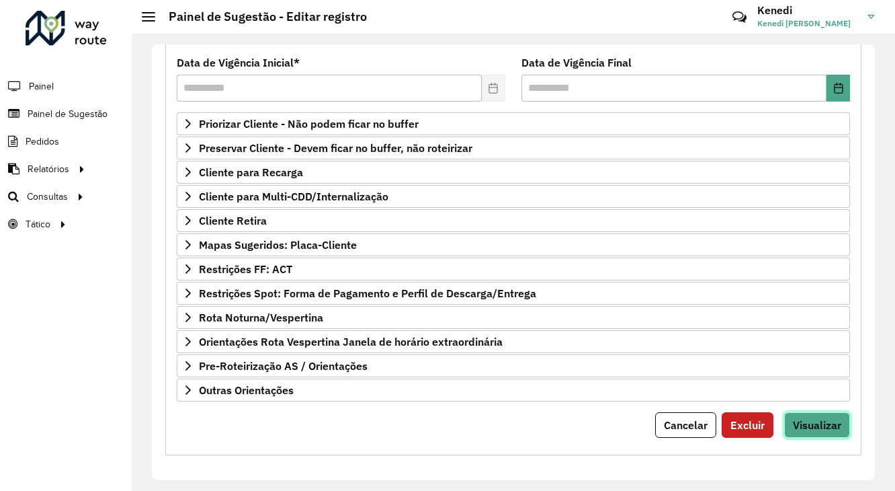
click at [811, 412] on button "Visualizar" at bounding box center [817, 425] width 66 height 26
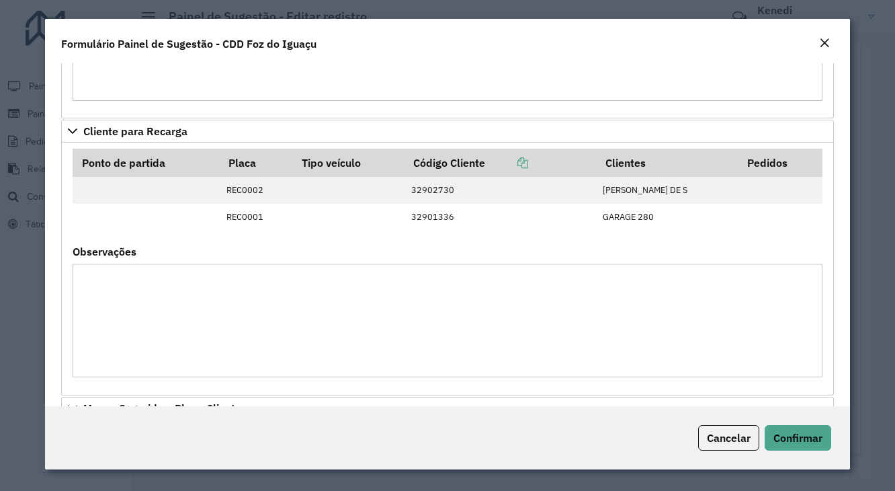
scroll to position [253, 0]
click at [712, 431] on span "Cancelar" at bounding box center [729, 437] width 44 height 13
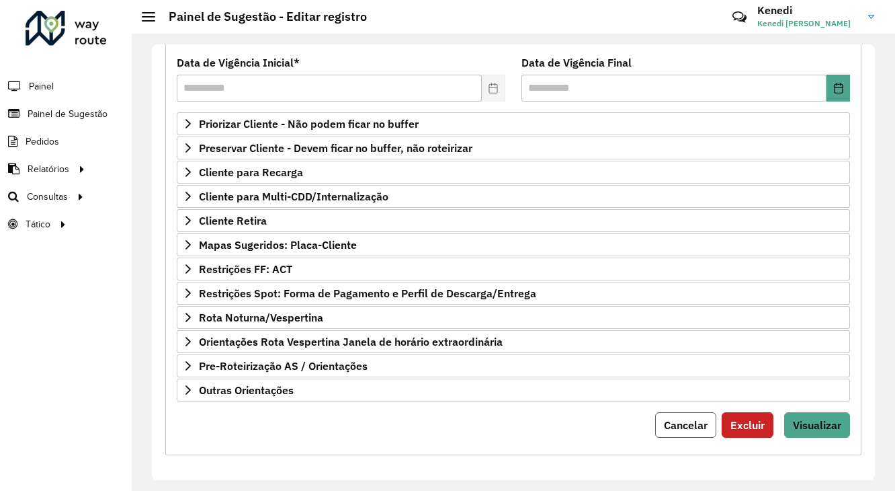
click at [702, 419] on span "Cancelar" at bounding box center [686, 424] width 44 height 13
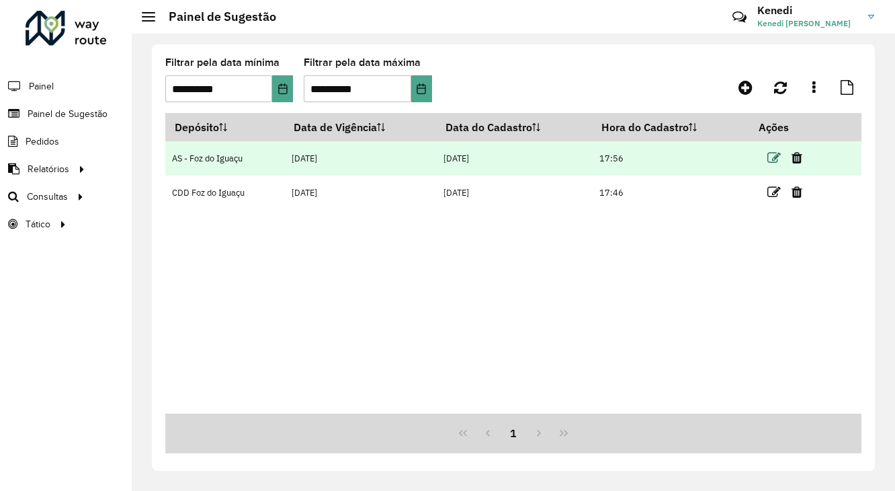
click at [777, 163] on icon at bounding box center [773, 157] width 13 height 13
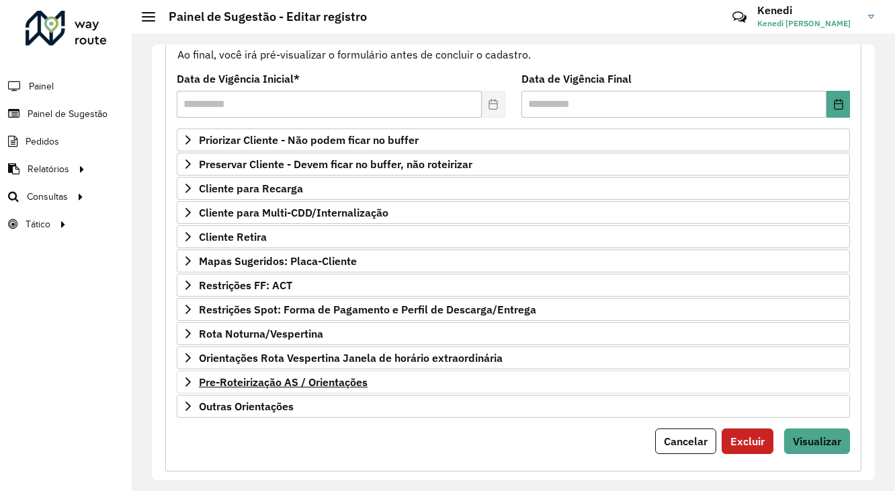
scroll to position [175, 0]
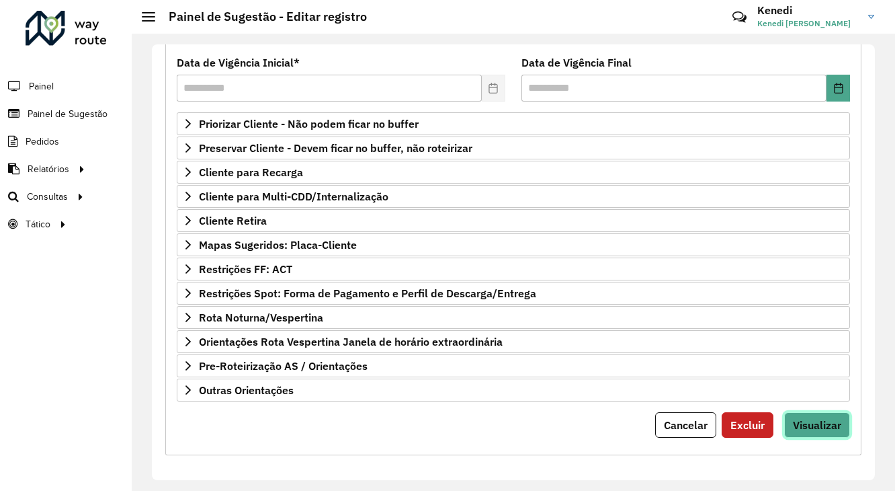
click at [816, 421] on span "Visualizar" at bounding box center [817, 424] width 48 height 13
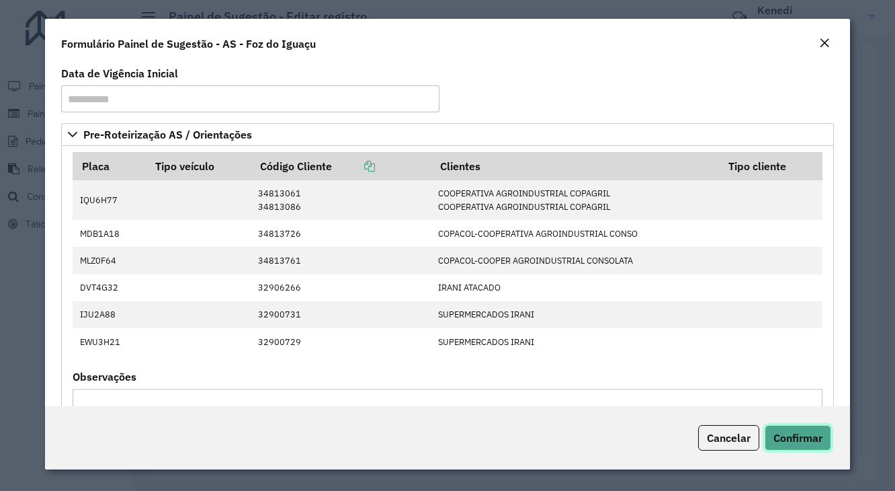
click at [805, 441] on span "Confirmar" at bounding box center [798, 437] width 49 height 13
